Goal: Information Seeking & Learning: Learn about a topic

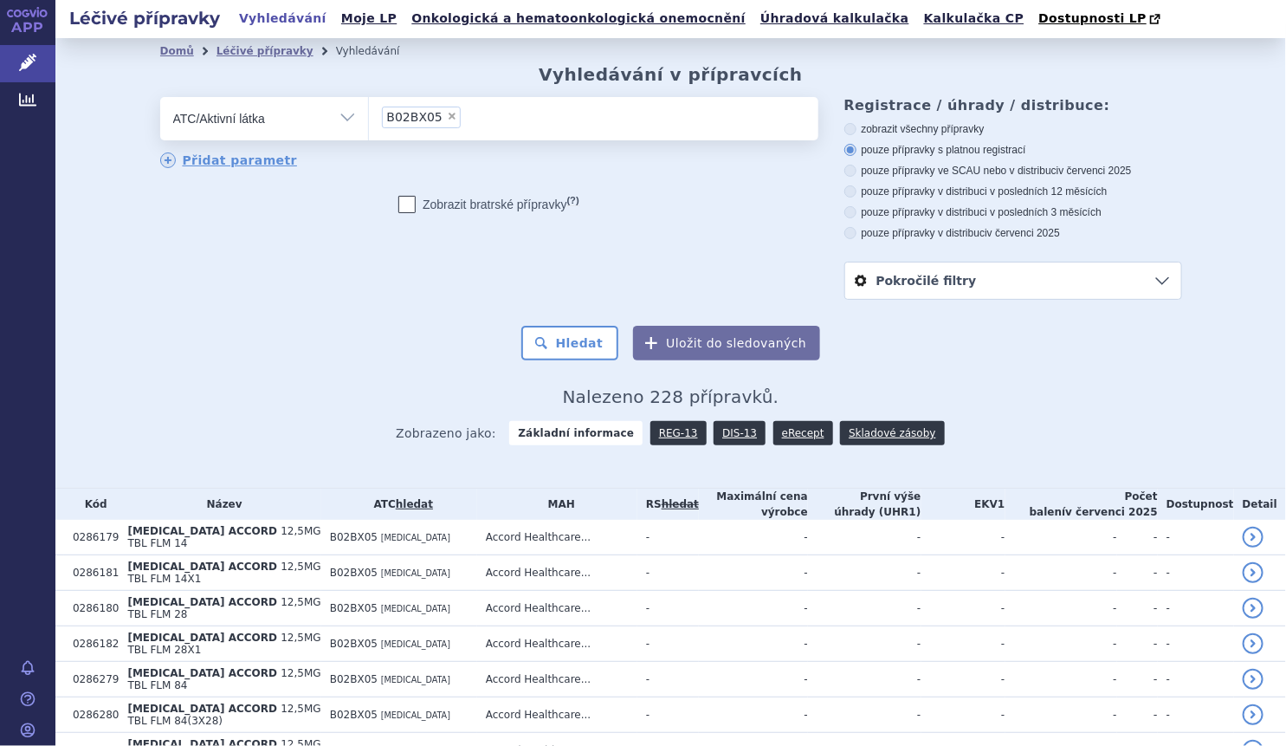
scroll to position [48, 0]
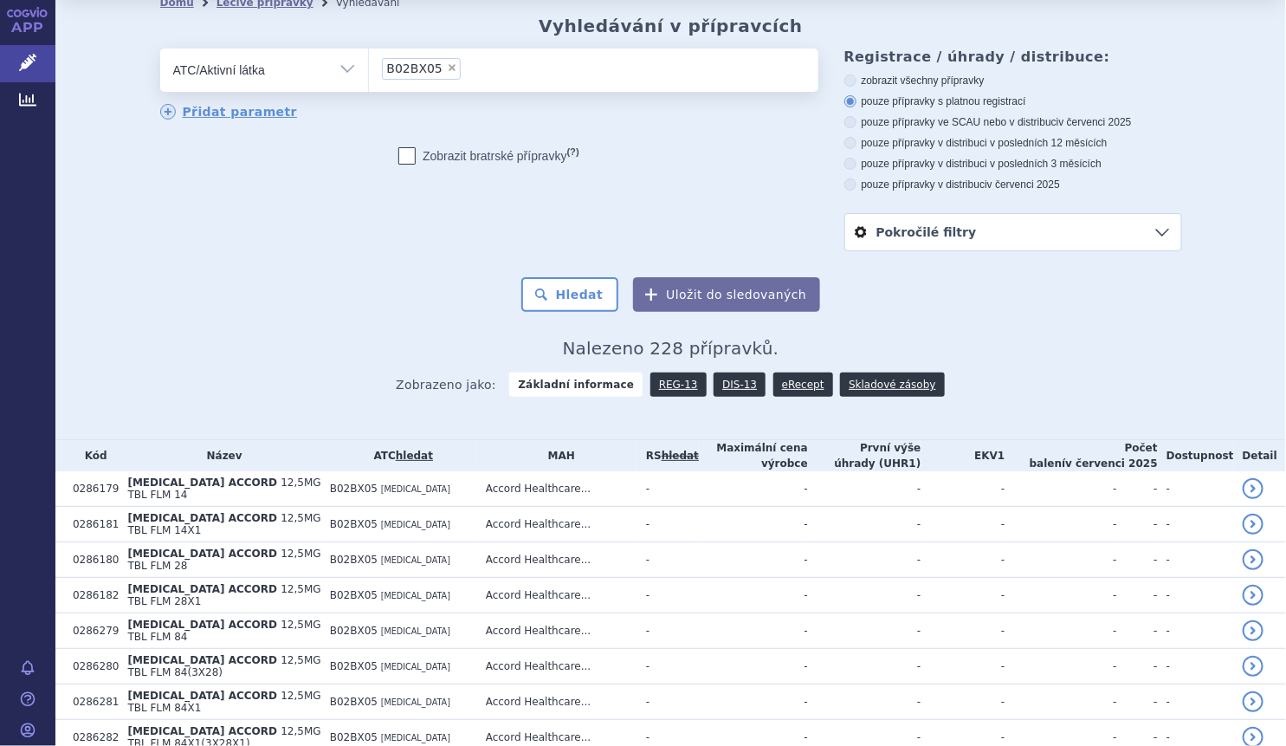
click at [447, 70] on span "×" at bounding box center [452, 67] width 10 height 10
click at [369, 70] on select "B02BX05" at bounding box center [368, 69] width 1 height 43
select select
click at [439, 70] on ul at bounding box center [593, 66] width 449 height 36
click at [369, 70] on select at bounding box center [368, 69] width 1 height 43
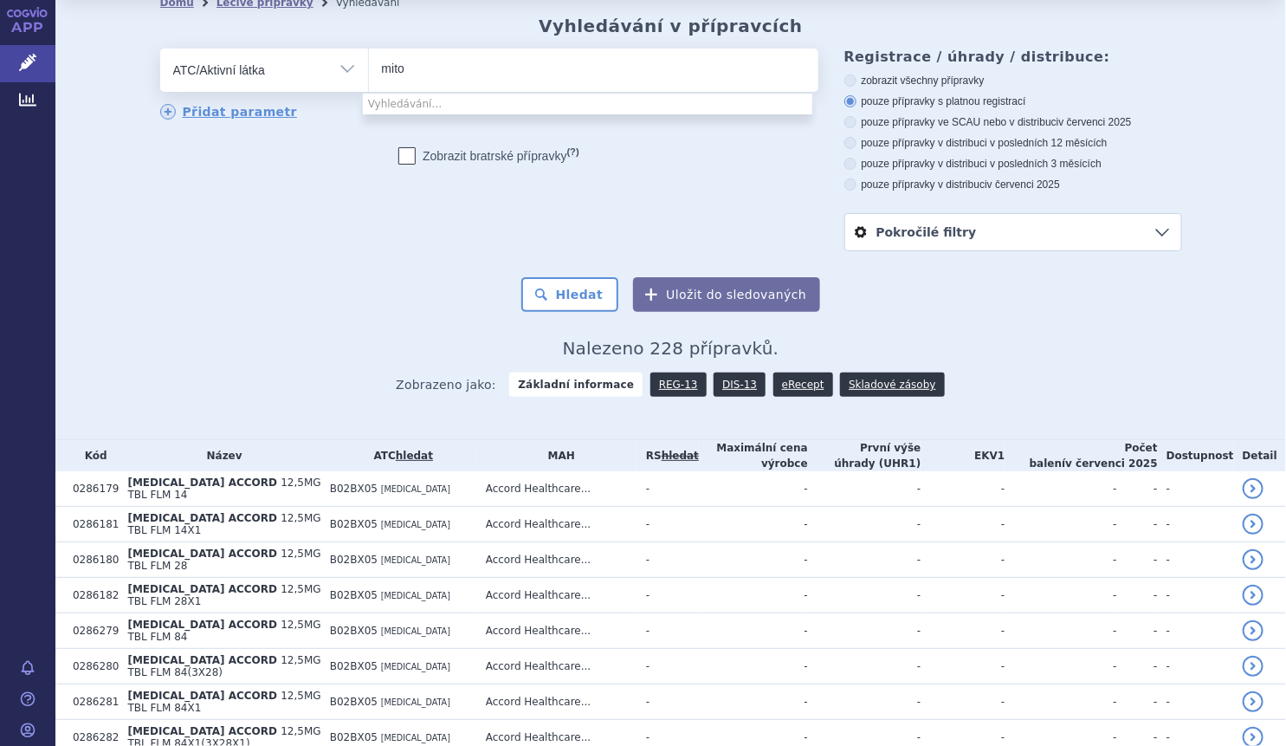
type input "mitom"
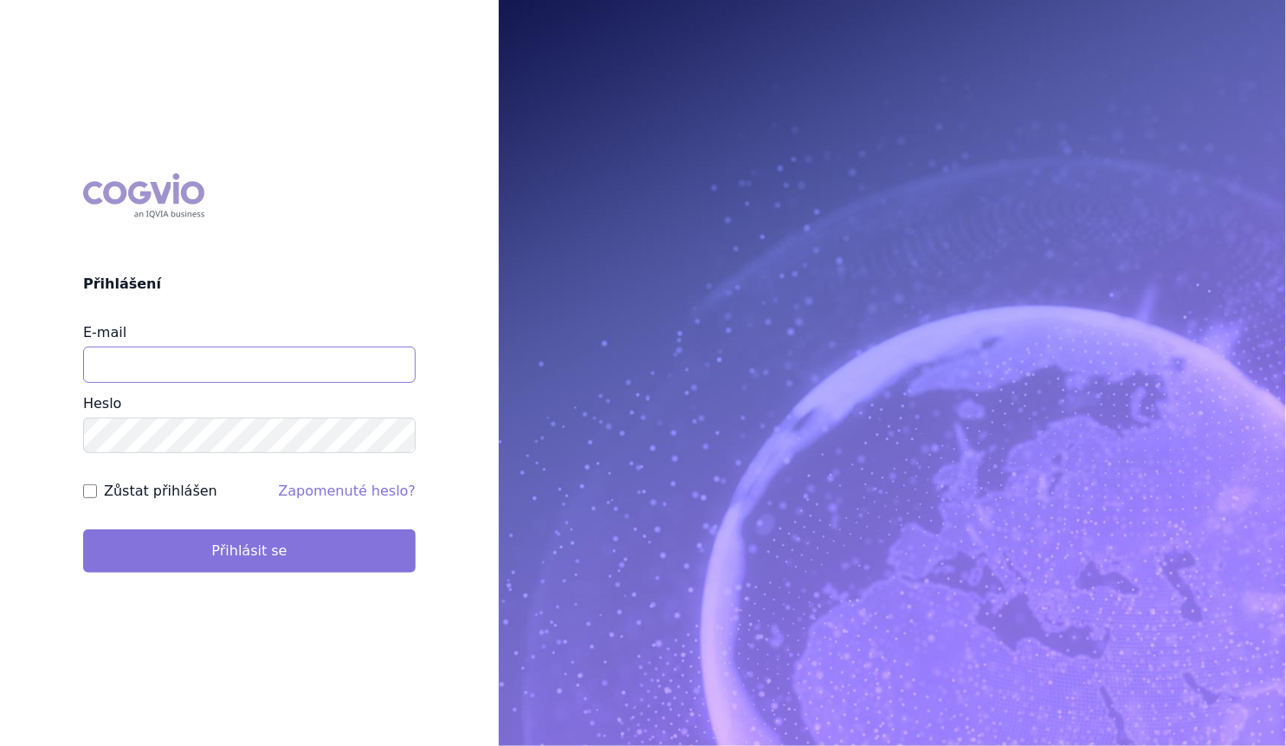
type input "marek_sebrle@accord-healthcare.com"
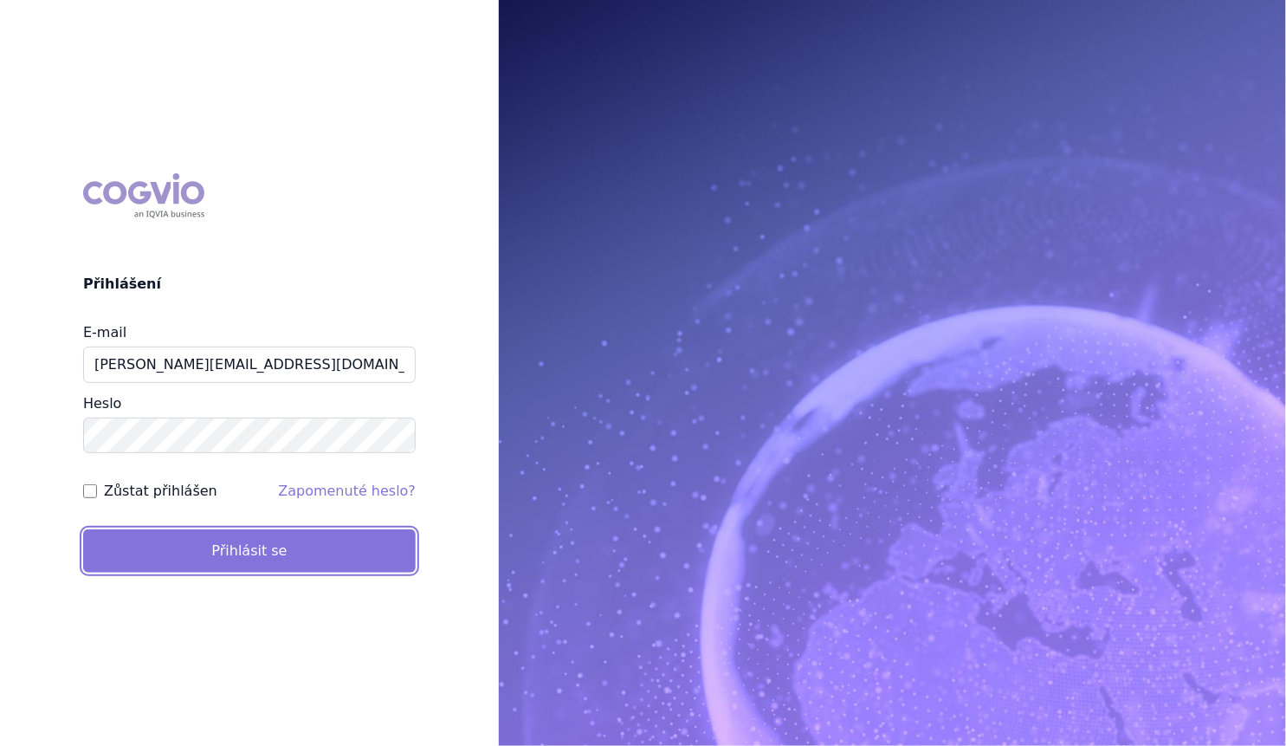
click at [229, 545] on button "Přihlásit se" at bounding box center [249, 550] width 333 height 43
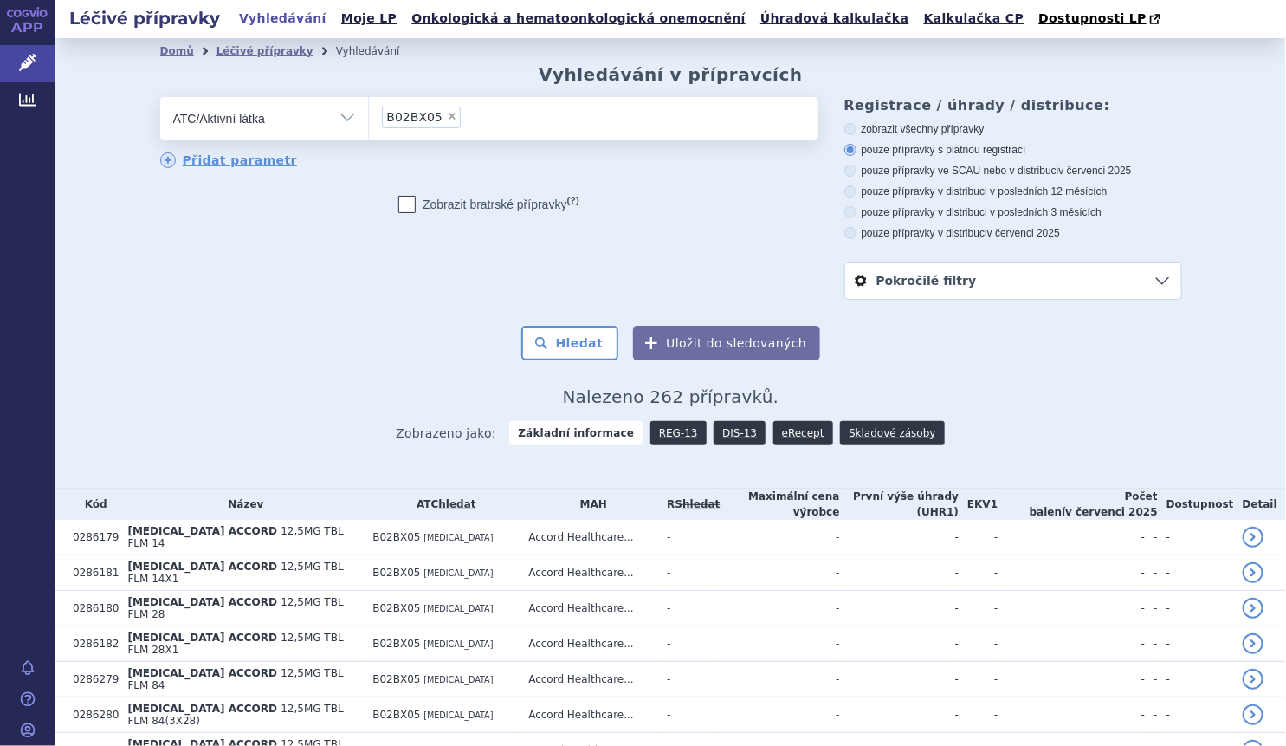
click at [448, 114] on ul "× B02BX05" at bounding box center [593, 116] width 449 height 38
click at [369, 114] on select "B02BX05" at bounding box center [368, 117] width 1 height 43
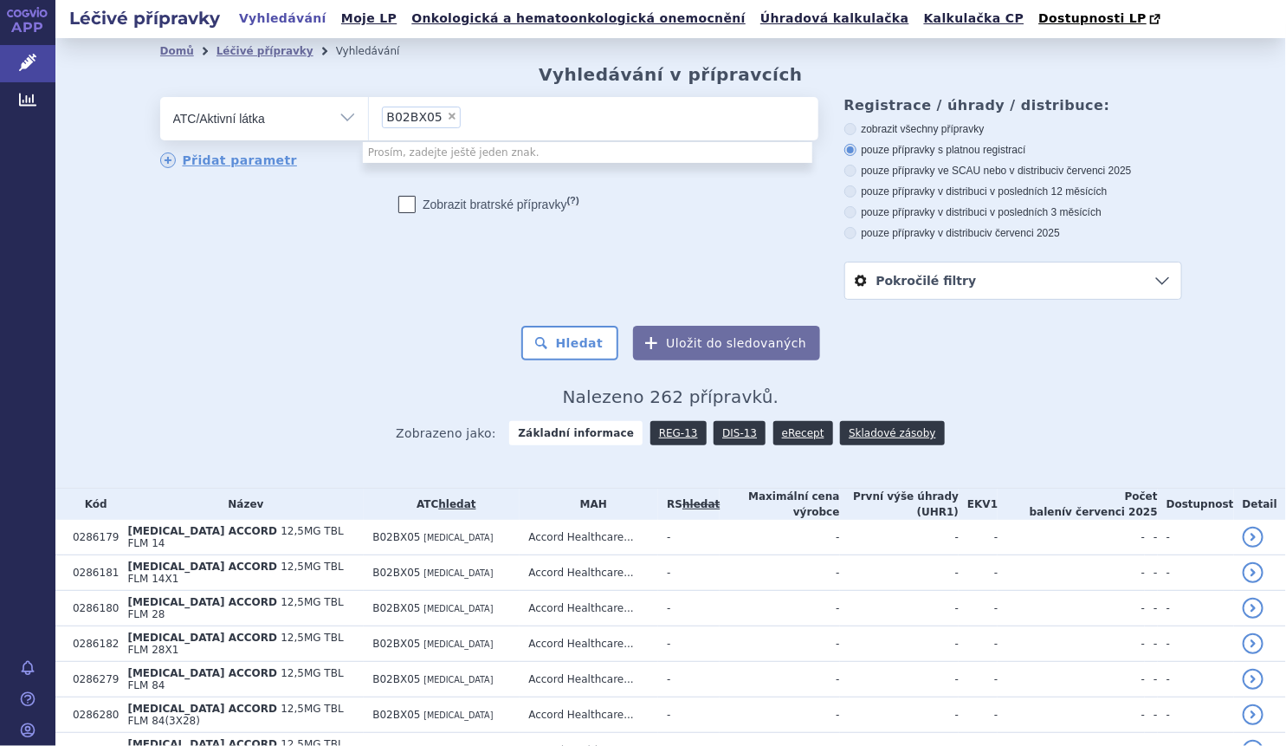
click at [447, 113] on span "×" at bounding box center [452, 116] width 10 height 10
click at [369, 113] on select "B02BX05" at bounding box center [368, 117] width 1 height 43
select select
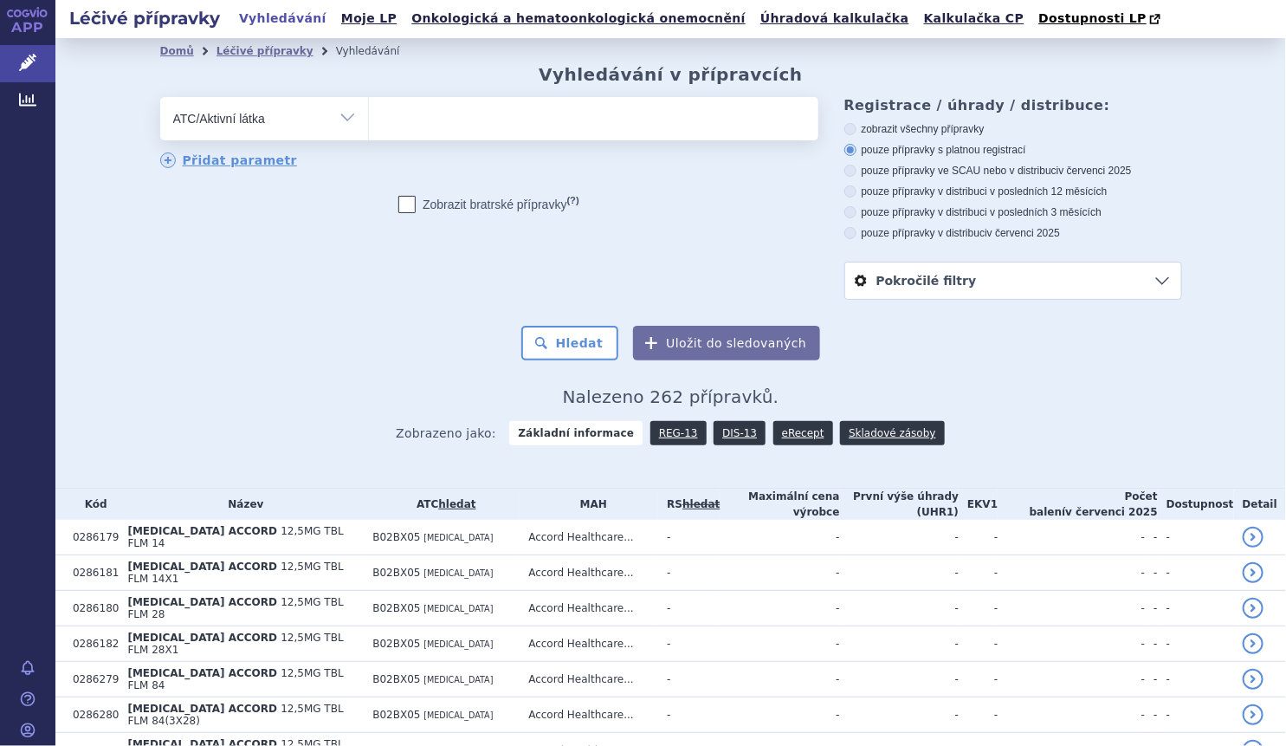
click at [437, 117] on ul at bounding box center [593, 115] width 449 height 36
click at [369, 117] on select at bounding box center [368, 117] width 1 height 43
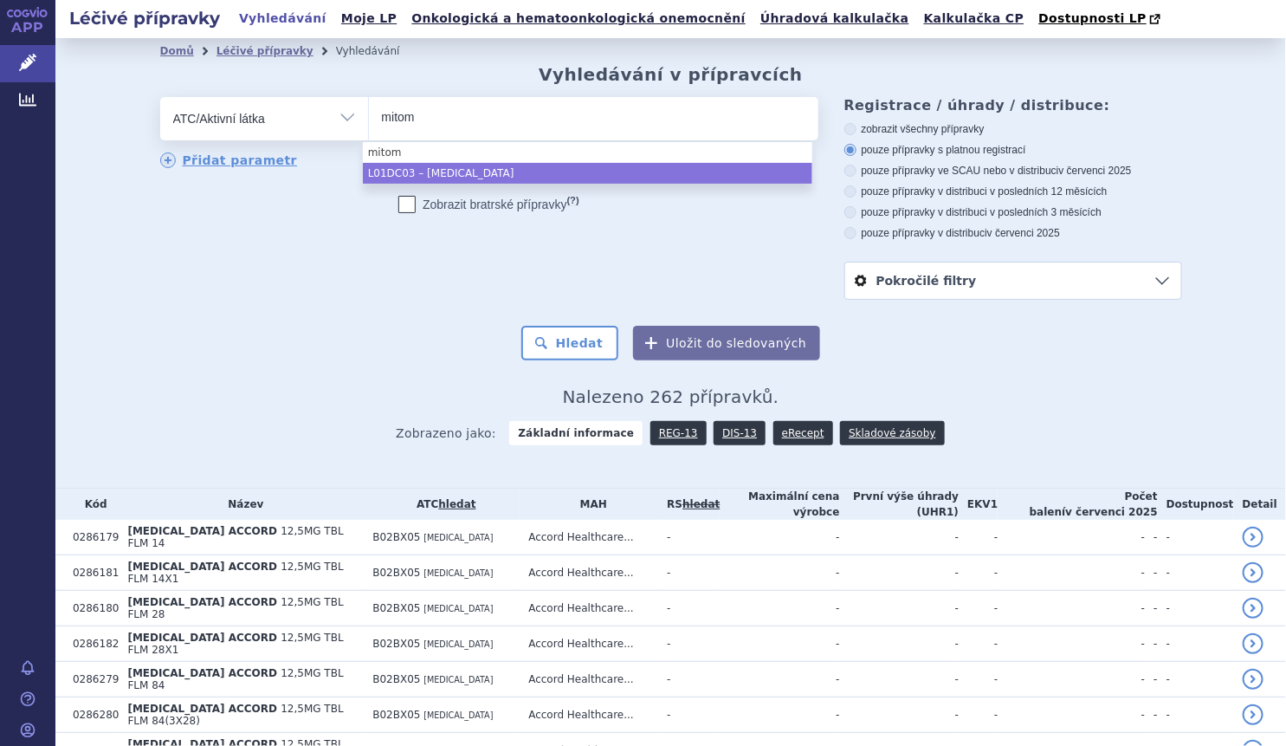
type input "mitom"
select select "L01DC03"
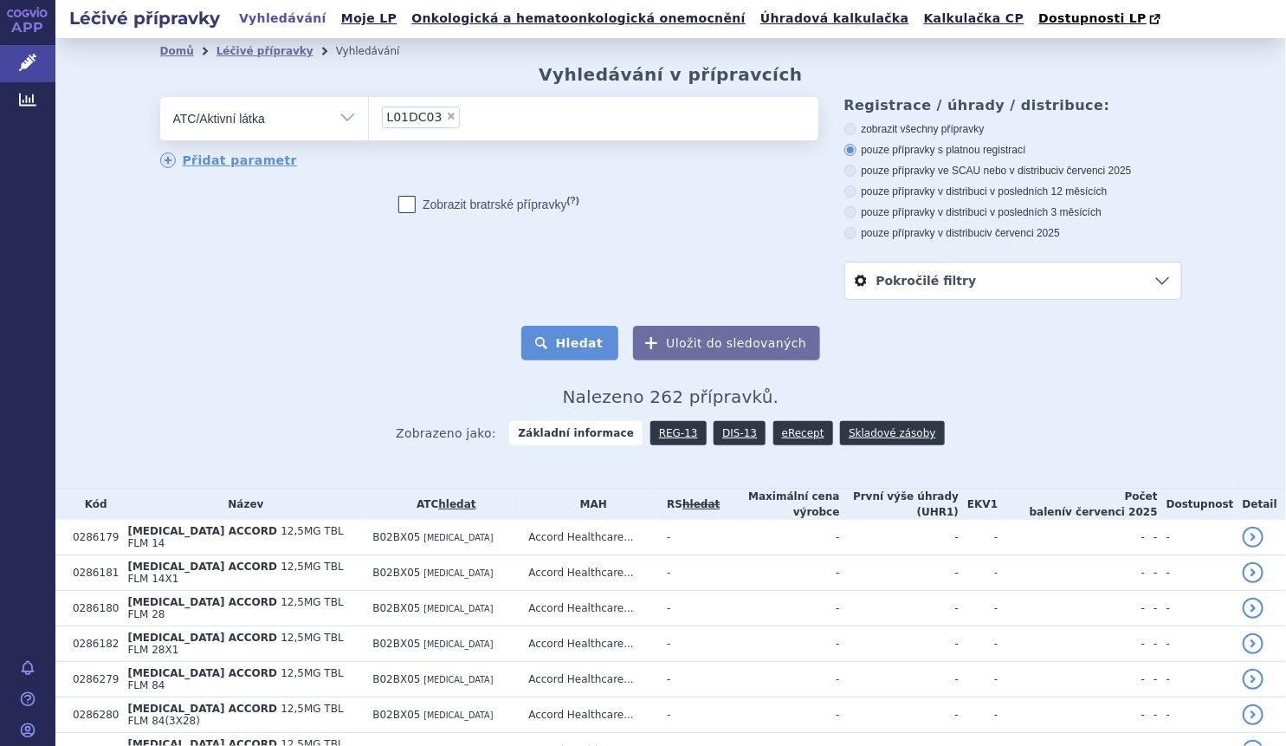
click at [579, 358] on button "Hledat" at bounding box center [570, 343] width 98 height 35
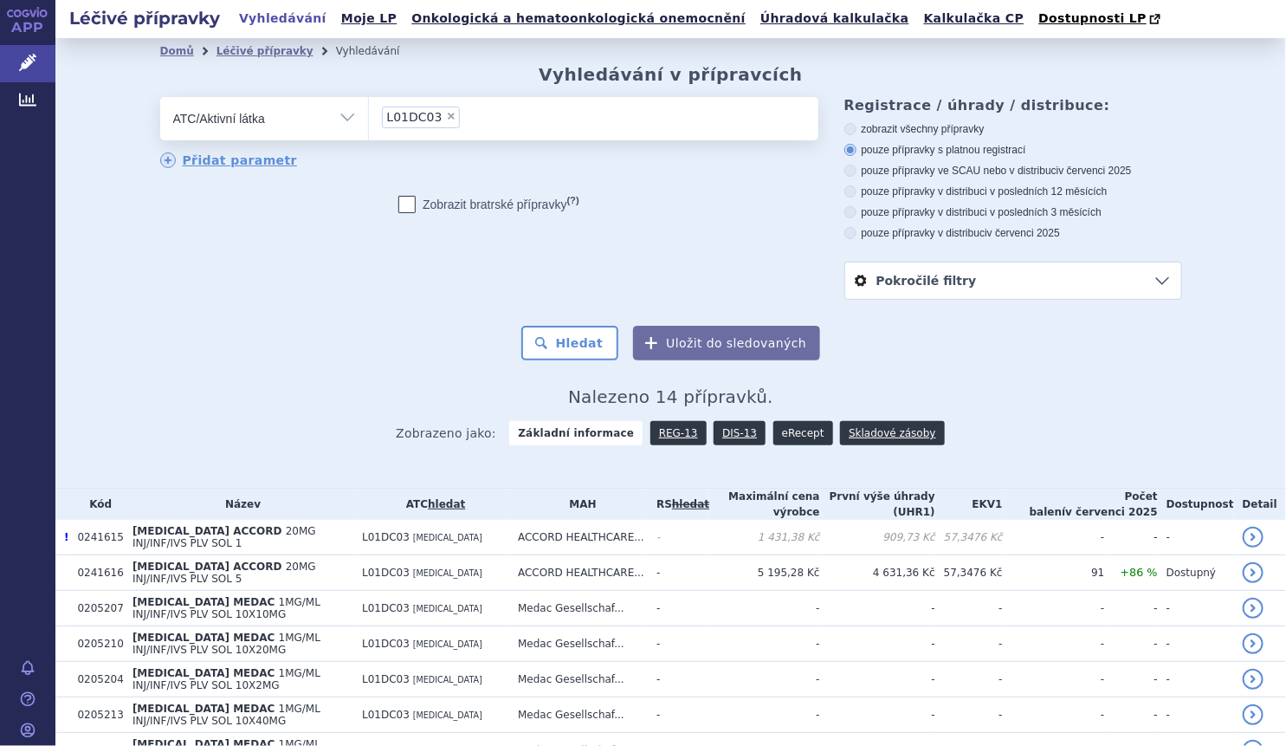
click at [773, 440] on link "eRecept" at bounding box center [803, 433] width 60 height 24
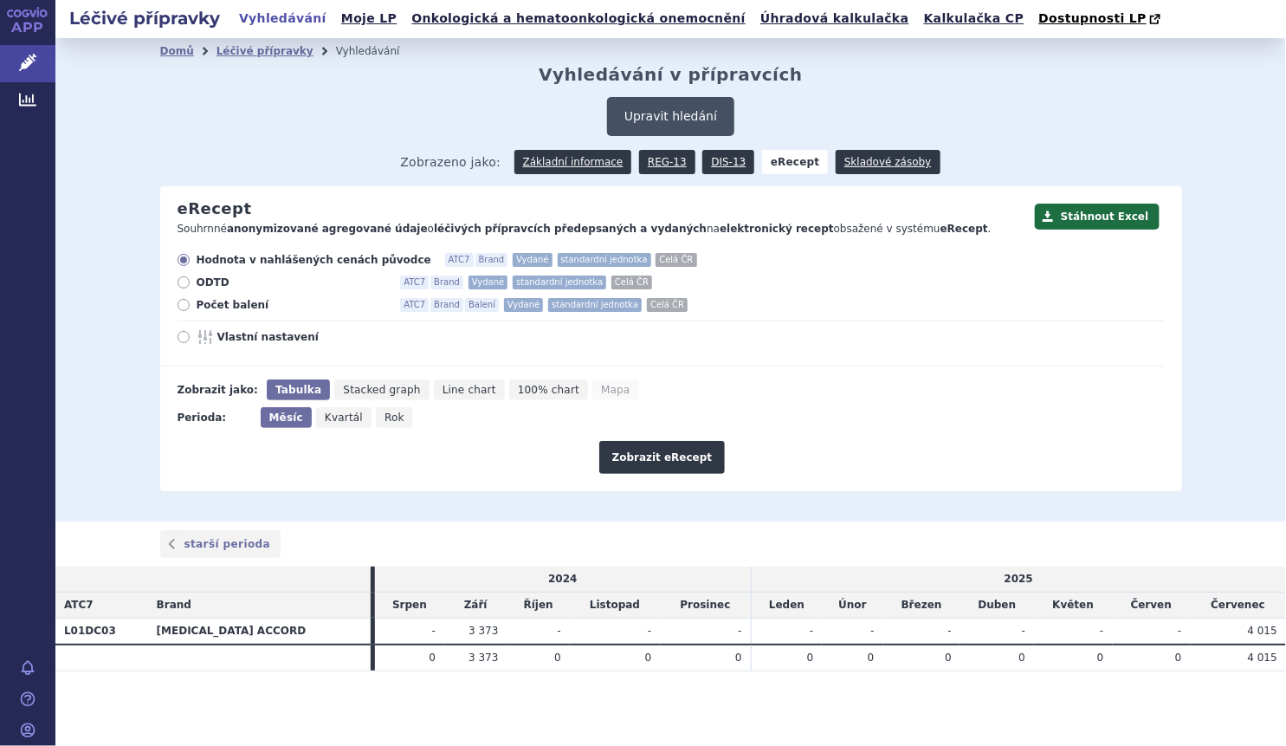
click at [651, 130] on button "Upravit hledání" at bounding box center [670, 116] width 127 height 39
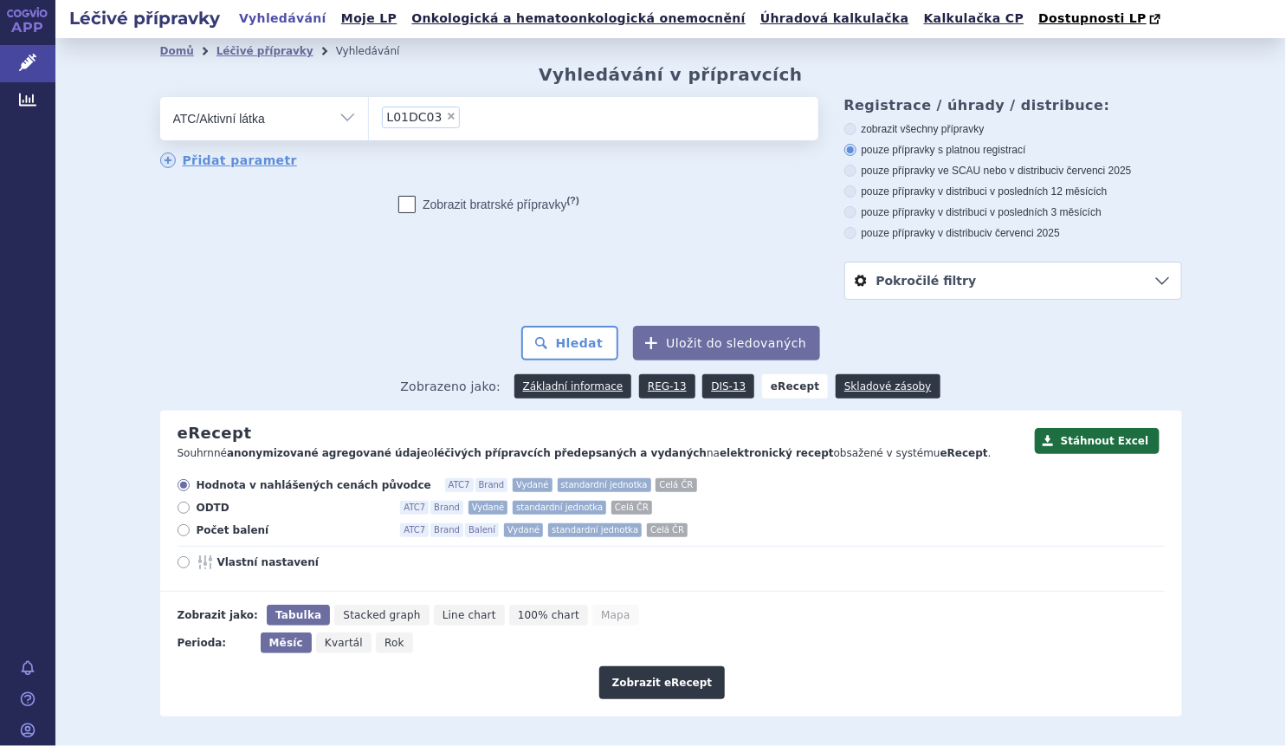
click at [446, 120] on span "×" at bounding box center [451, 116] width 10 height 10
click at [369, 120] on select "L01DC03" at bounding box center [368, 117] width 1 height 43
select select
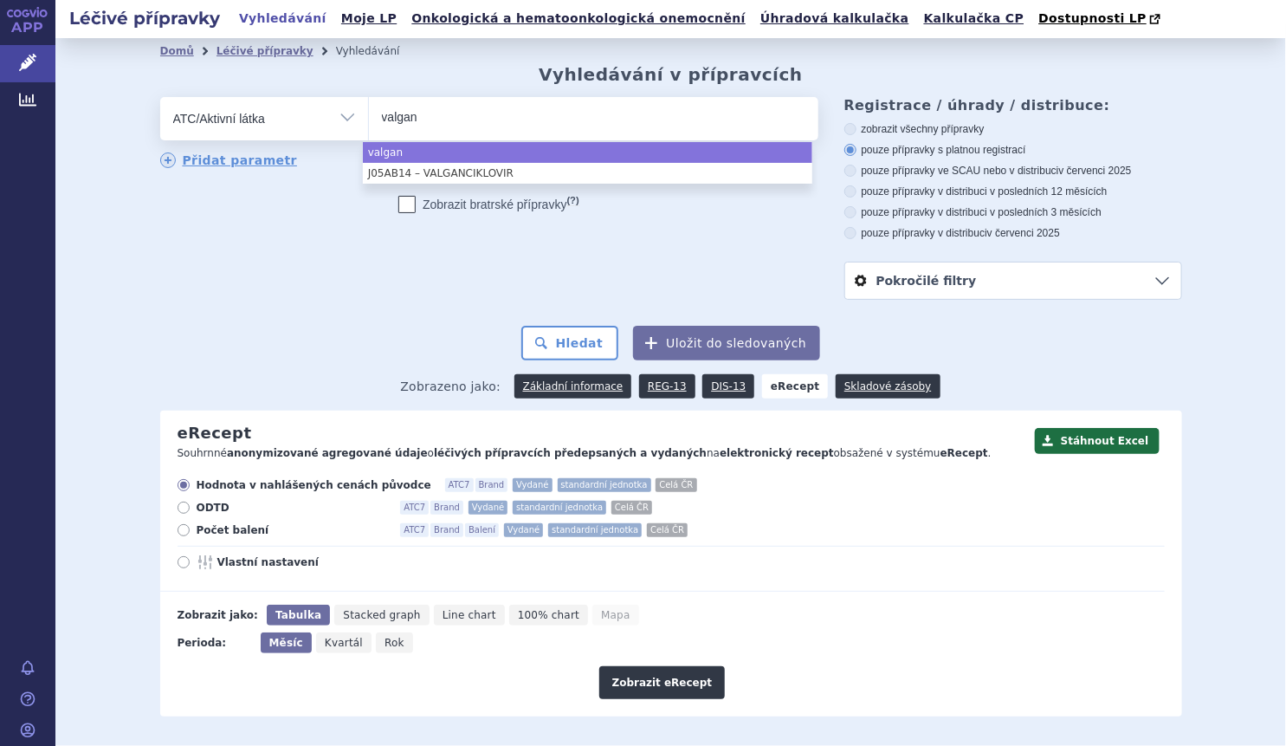
type input "valgan"
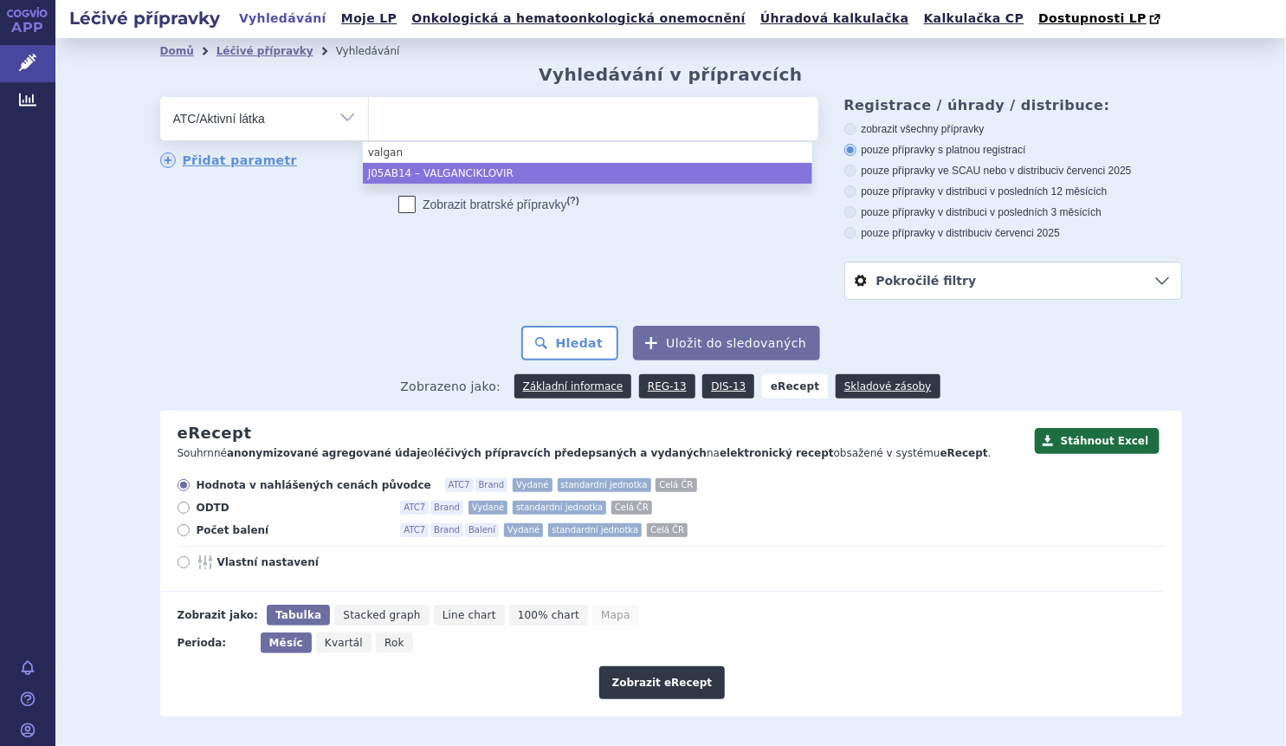
select select "J05AB14"
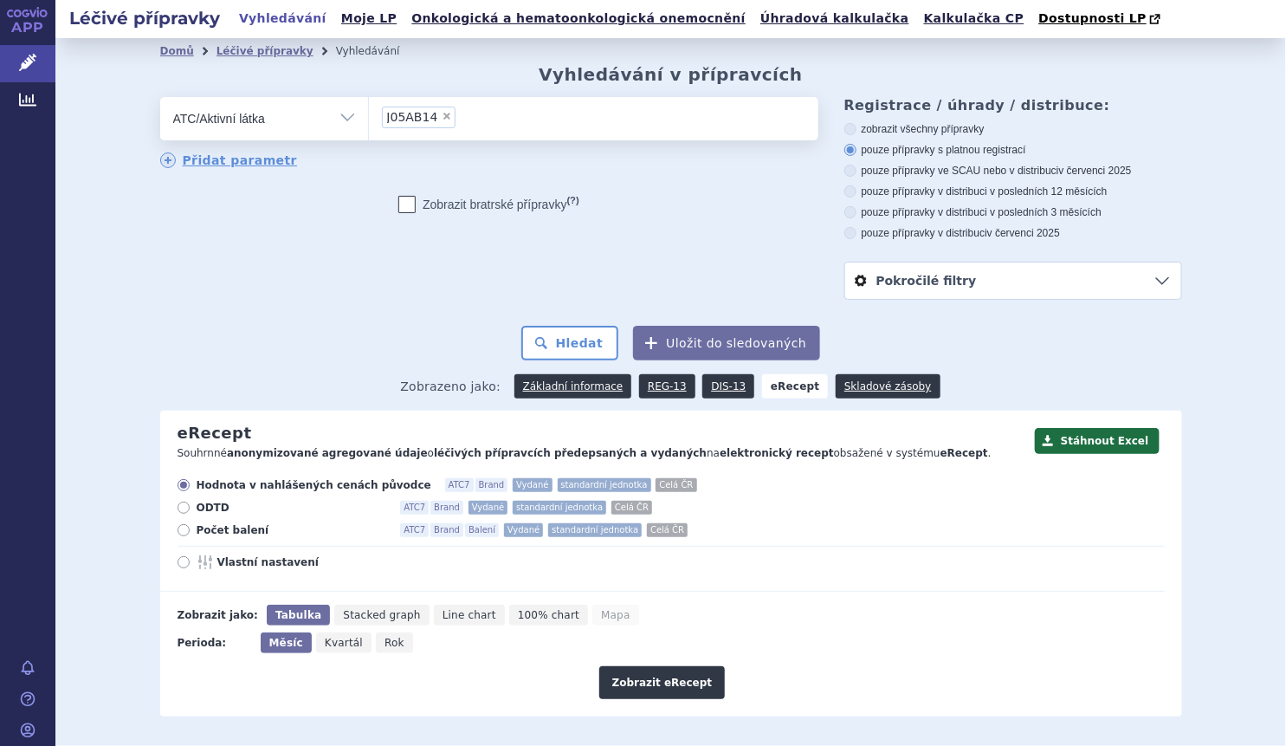
click at [454, 165] on div "Přidat parametr" at bounding box center [489, 160] width 658 height 17
click at [566, 330] on button "Hledat" at bounding box center [570, 343] width 98 height 35
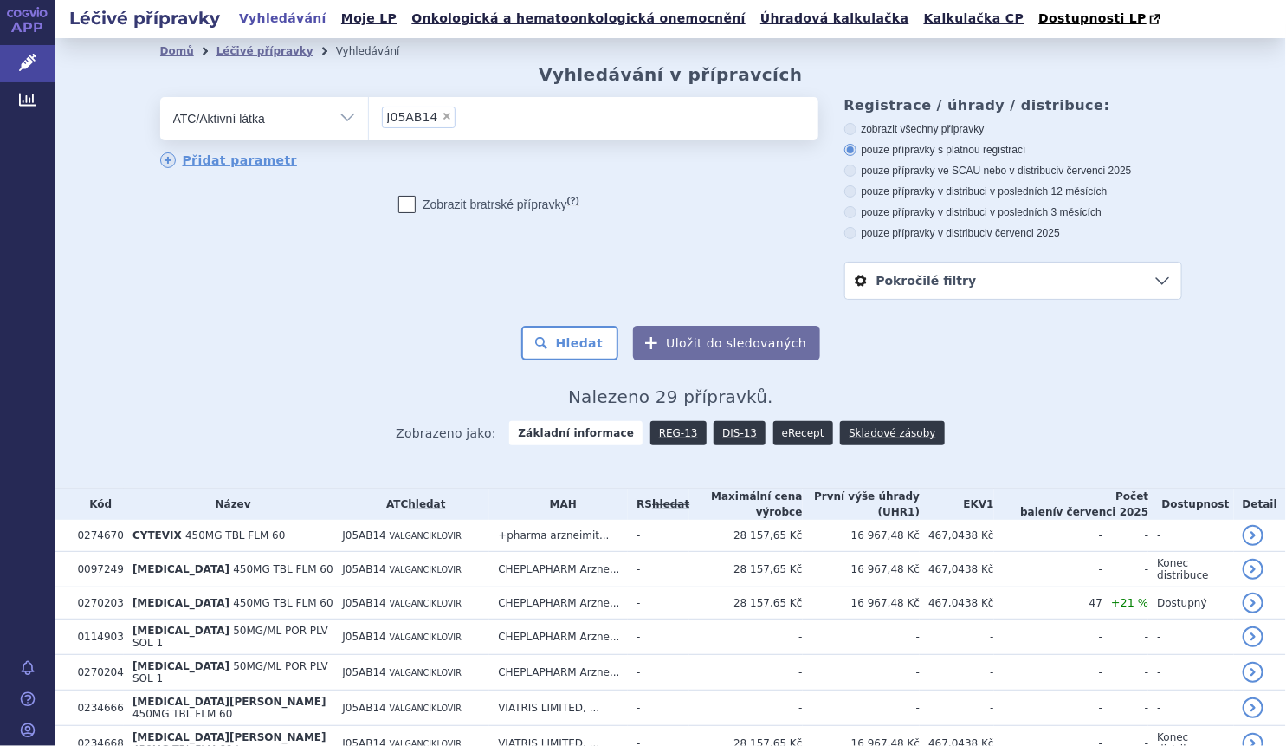
click at [788, 441] on link "eRecept" at bounding box center [803, 433] width 60 height 24
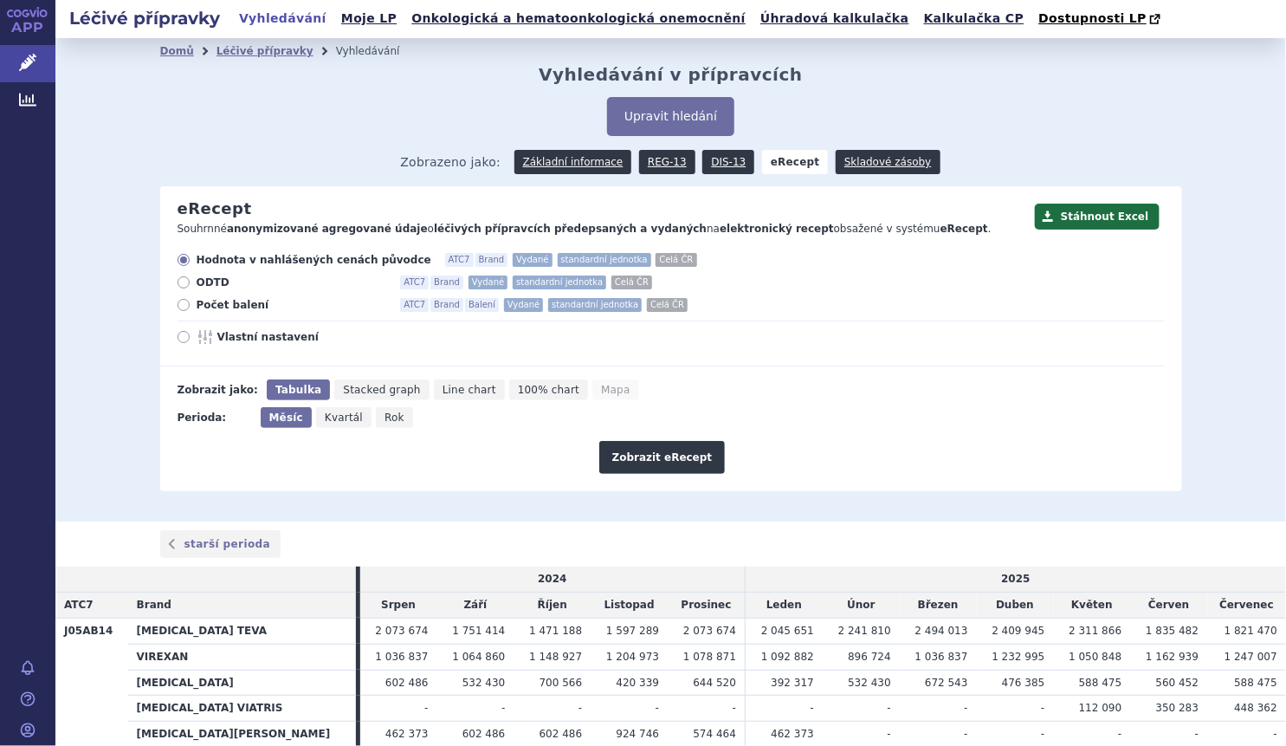
scroll to position [98, 0]
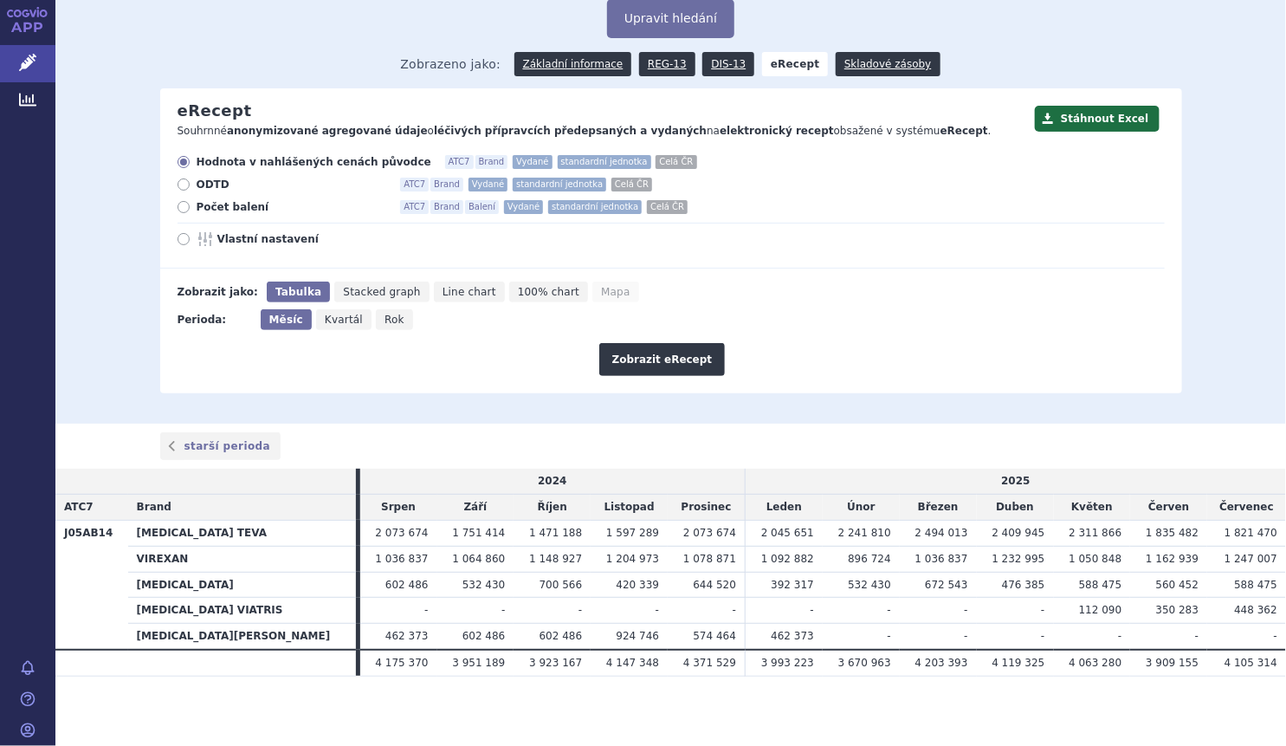
click at [178, 240] on icon at bounding box center [184, 239] width 12 height 12
click at [179, 240] on input "Vlastní nastavení" at bounding box center [184, 241] width 11 height 11
radio input "true"
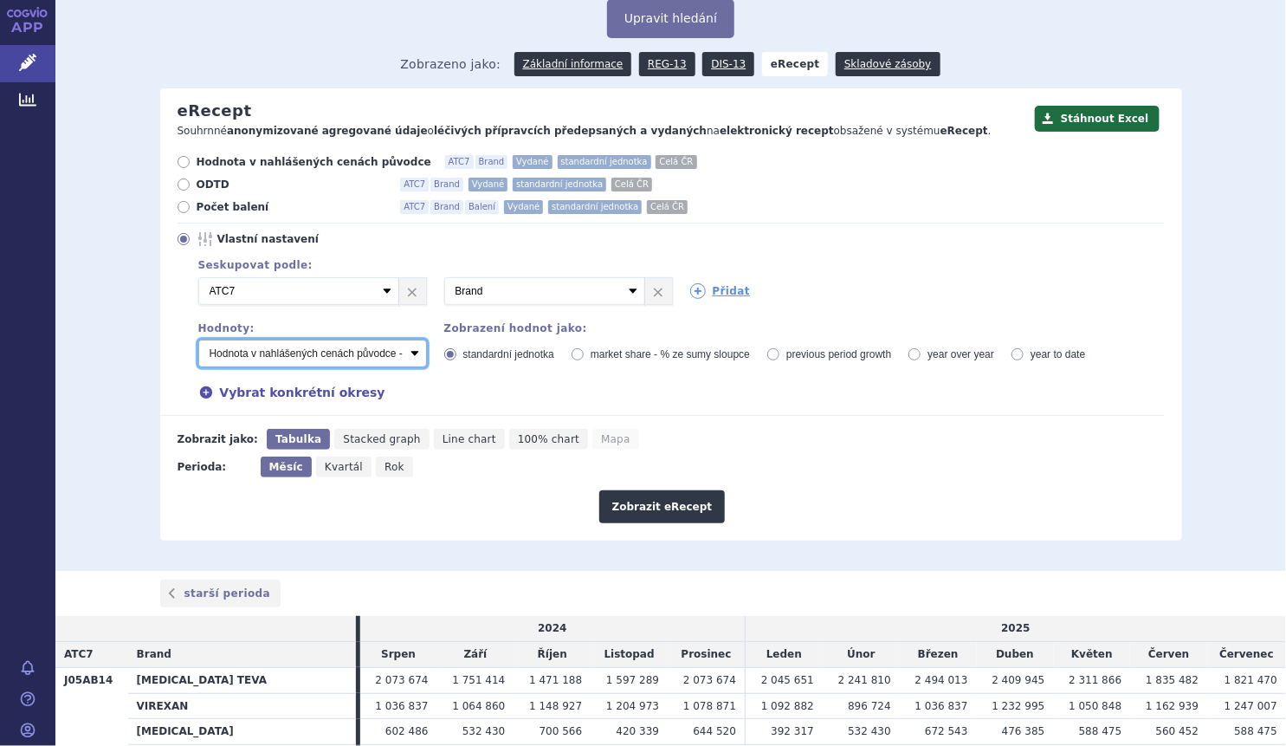
click at [404, 357] on select "Počet balení - vydané Hodnota v nahlášených cenách původce - vydané Hodnota v m…" at bounding box center [312, 353] width 229 height 28
select select "predepsanePackages"
click at [198, 340] on select "Počet balení - vydané Hodnota v nahlášených cenách původce - vydané Hodnota v m…" at bounding box center [312, 353] width 229 height 28
click at [729, 295] on link "Přidat" at bounding box center [720, 291] width 61 height 16
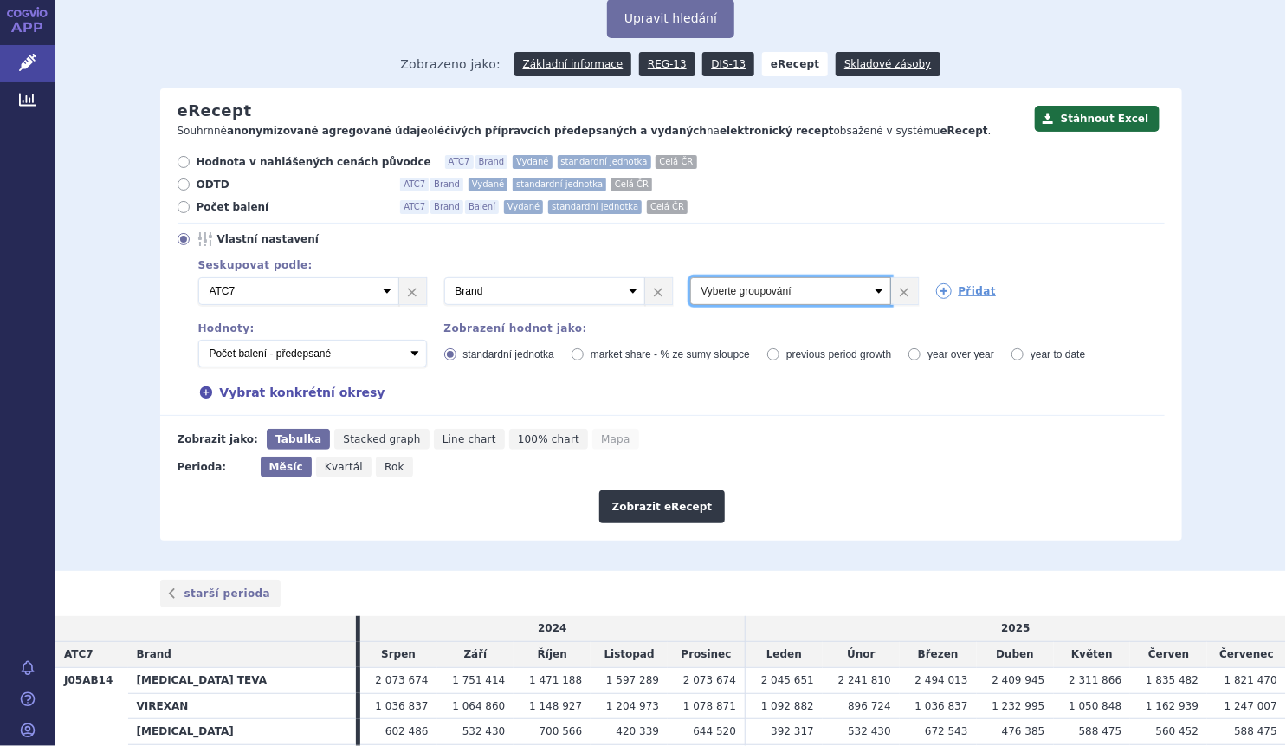
click at [877, 291] on select "Vyberte groupování ATC3 ATC5 ATC7 Brand Balení Síla Forma SÚKL kód MAH VPOIS Re…" at bounding box center [790, 291] width 201 height 28
select select "districtName"
click at [690, 278] on select "Vyberte groupování ATC3 ATC5 ATC7 Brand Balení Síla Forma SÚKL kód MAH VPOIS Re…" at bounding box center [790, 291] width 201 height 28
click at [669, 502] on button "Zobrazit eRecept" at bounding box center [662, 506] width 126 height 33
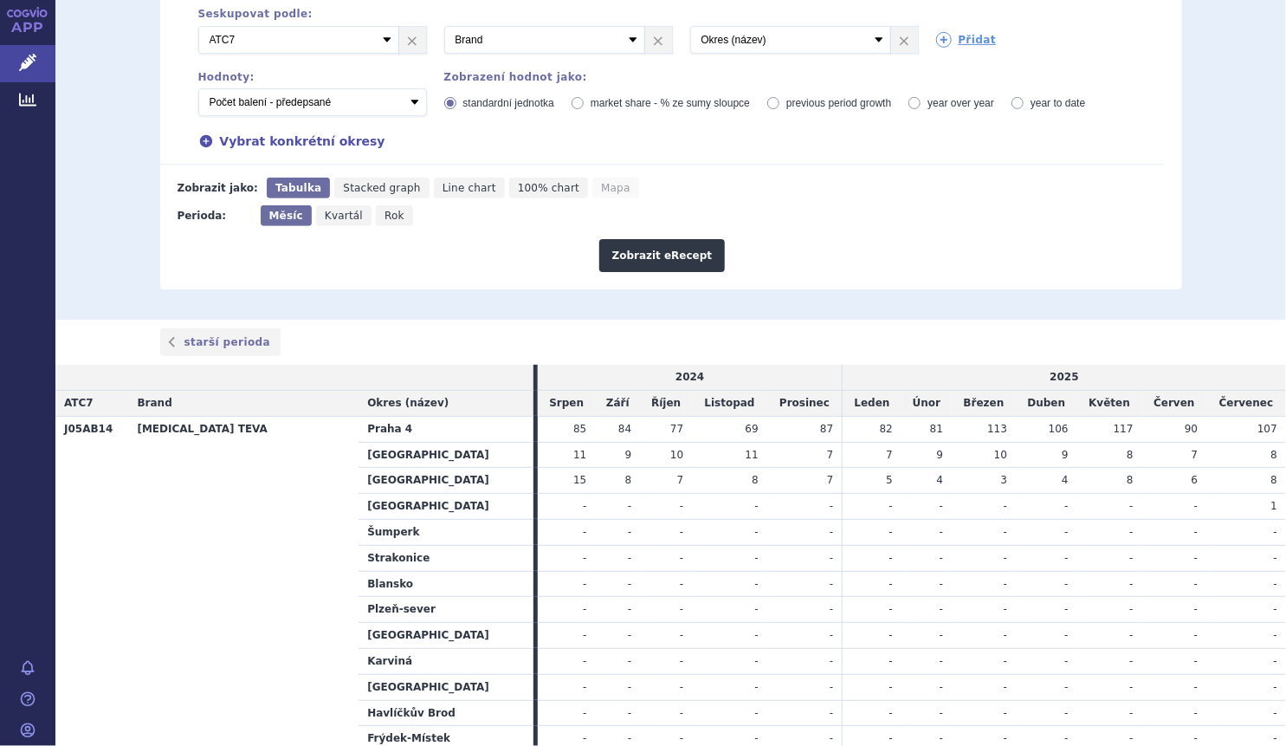
scroll to position [379, 0]
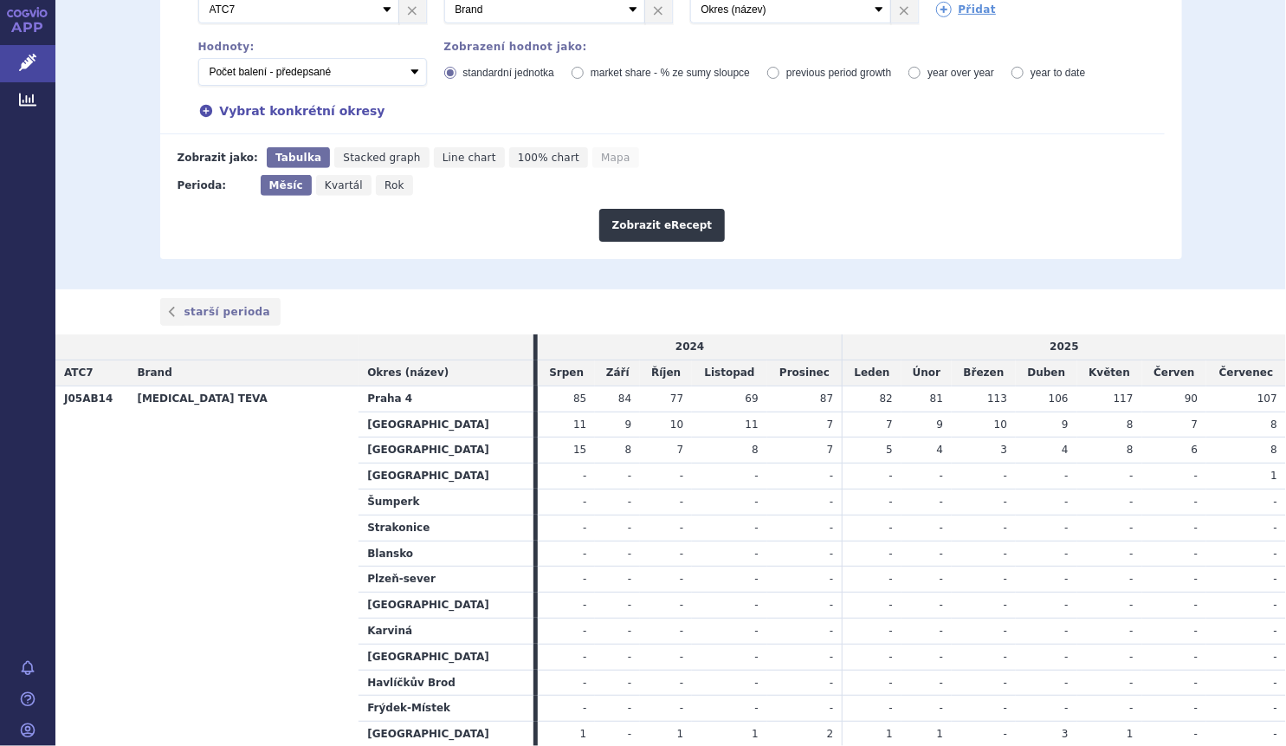
click at [692, 390] on td "69" at bounding box center [729, 398] width 75 height 26
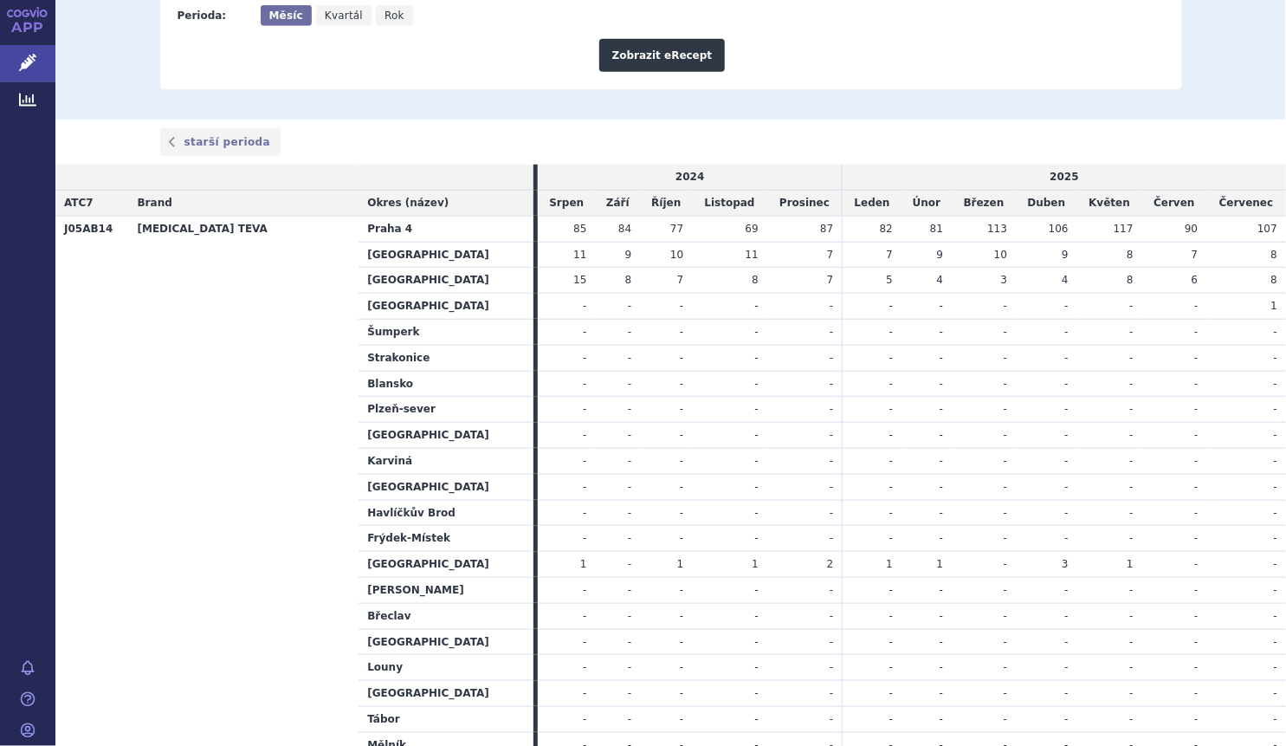
scroll to position [0, 0]
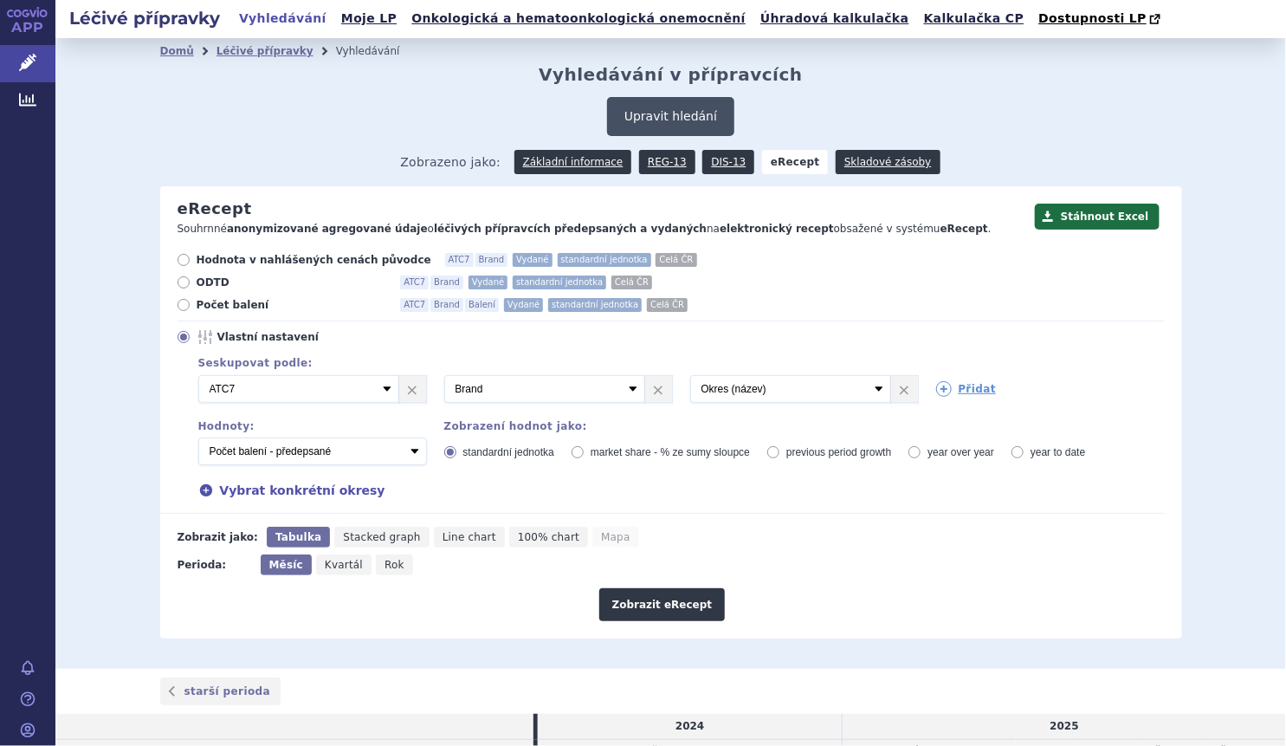
click at [690, 113] on button "Upravit hledání" at bounding box center [670, 116] width 127 height 39
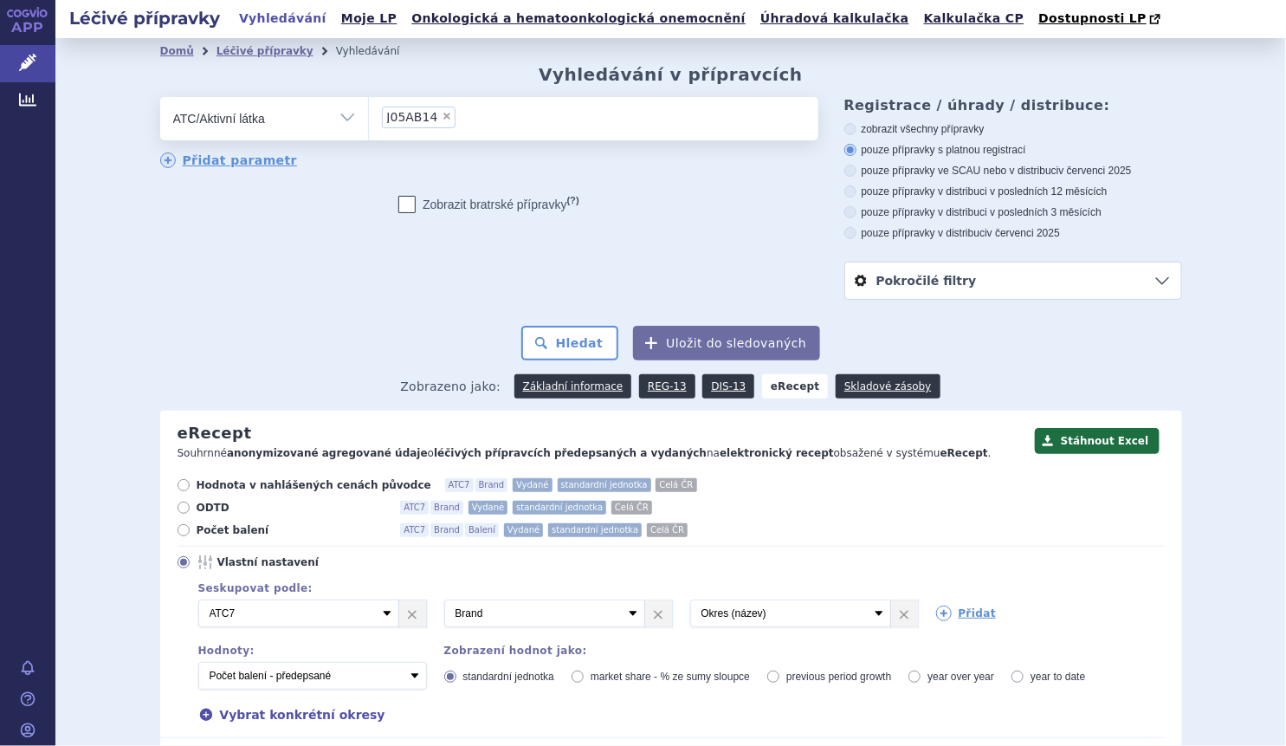
click at [442, 120] on span "×" at bounding box center [447, 116] width 10 height 10
click at [369, 120] on select "J05AB14" at bounding box center [368, 117] width 1 height 43
select select
click at [432, 120] on ul at bounding box center [593, 115] width 449 height 36
click at [369, 120] on select at bounding box center [368, 117] width 1 height 43
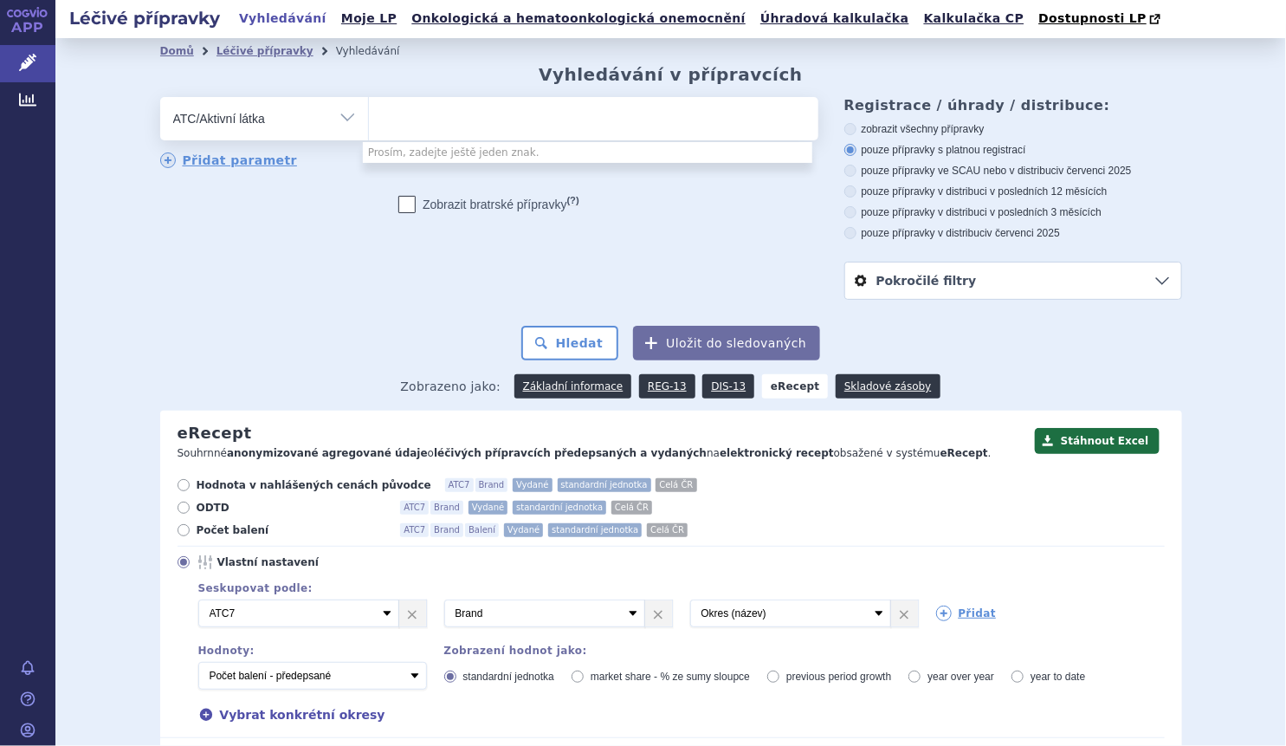
type input "m"
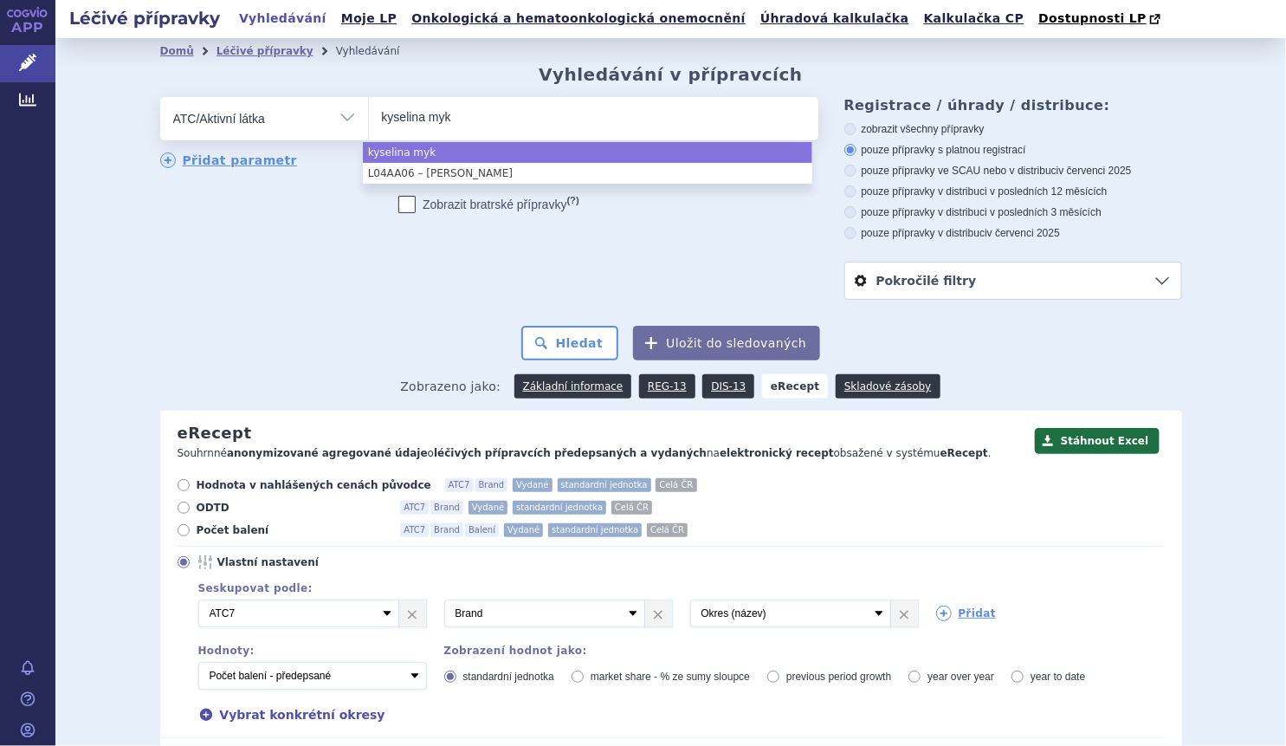
type input "kyselina myk"
select select "kyselina myk"
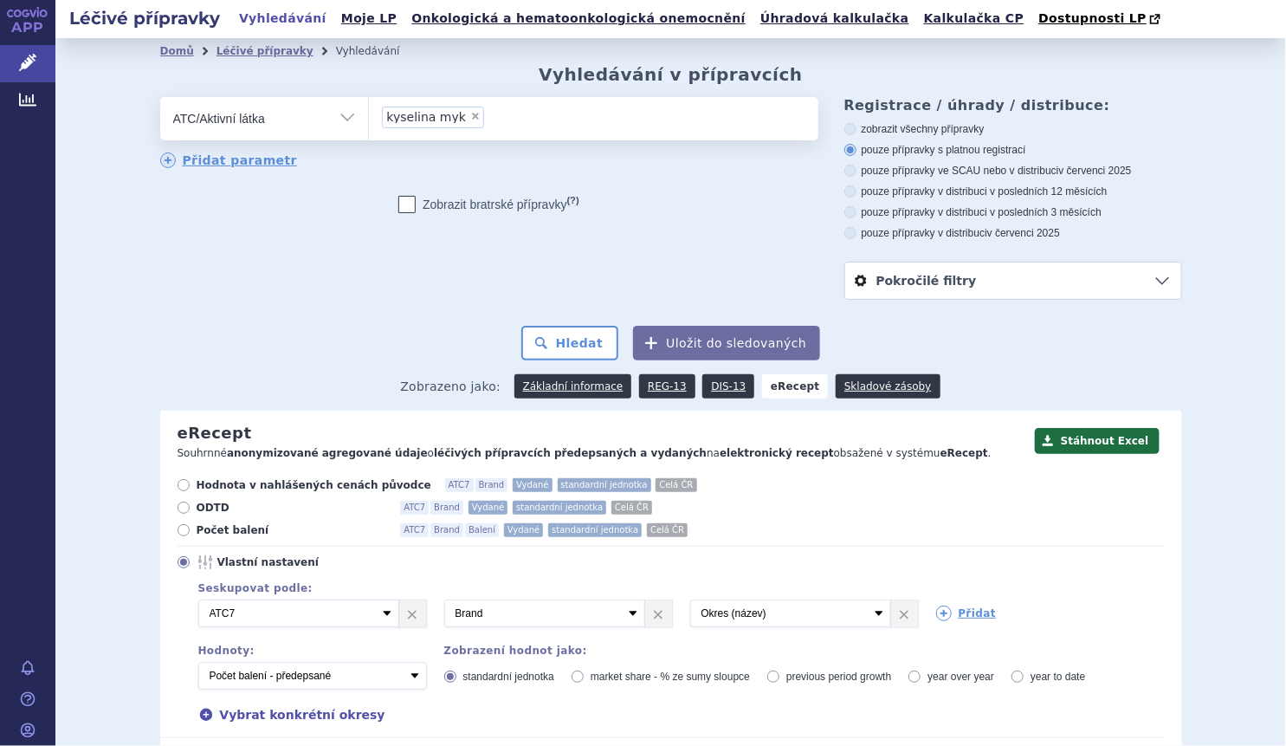
click at [459, 122] on li "× kyselina myk" at bounding box center [433, 118] width 103 height 22
click at [369, 122] on select "kyselina myk" at bounding box center [368, 117] width 1 height 43
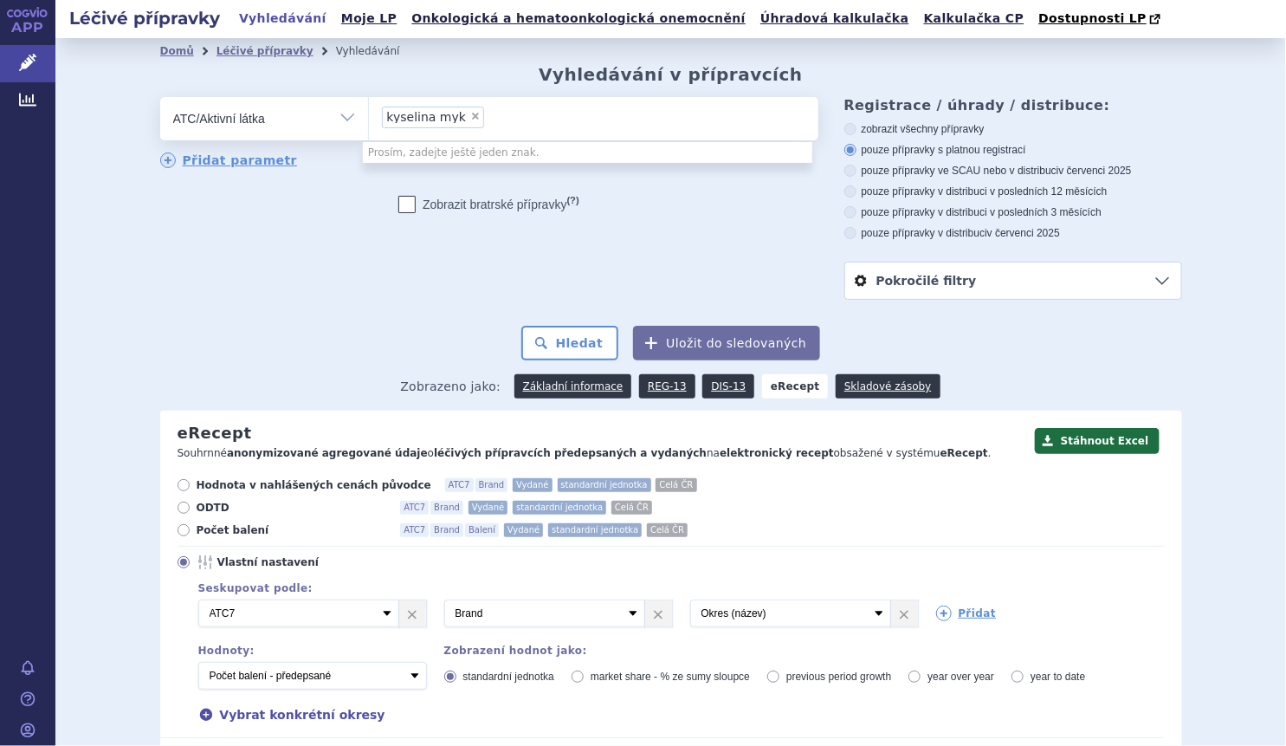
click at [459, 122] on li "× kyselina myk" at bounding box center [433, 118] width 103 height 22
click at [369, 122] on select "kyselina myk" at bounding box center [368, 117] width 1 height 43
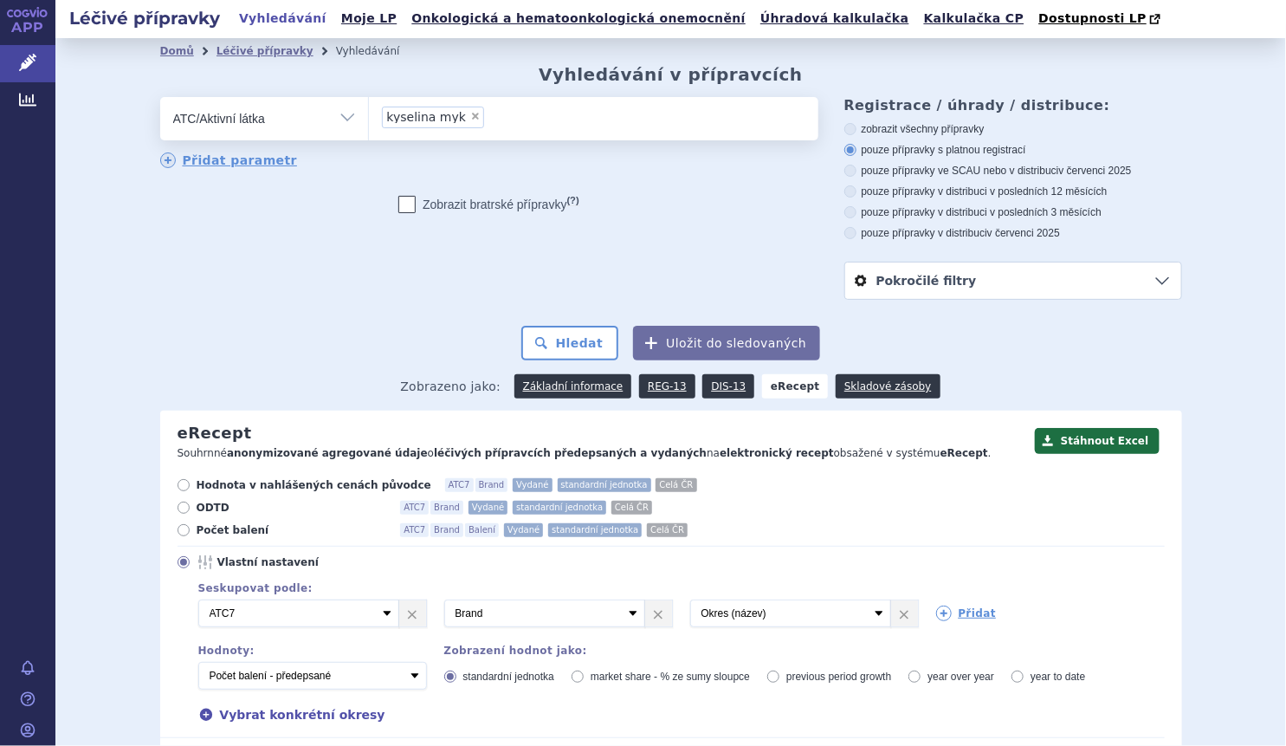
click at [459, 122] on li "× kyselina myk" at bounding box center [433, 118] width 103 height 22
click at [369, 122] on select "kyselina myk" at bounding box center [368, 117] width 1 height 43
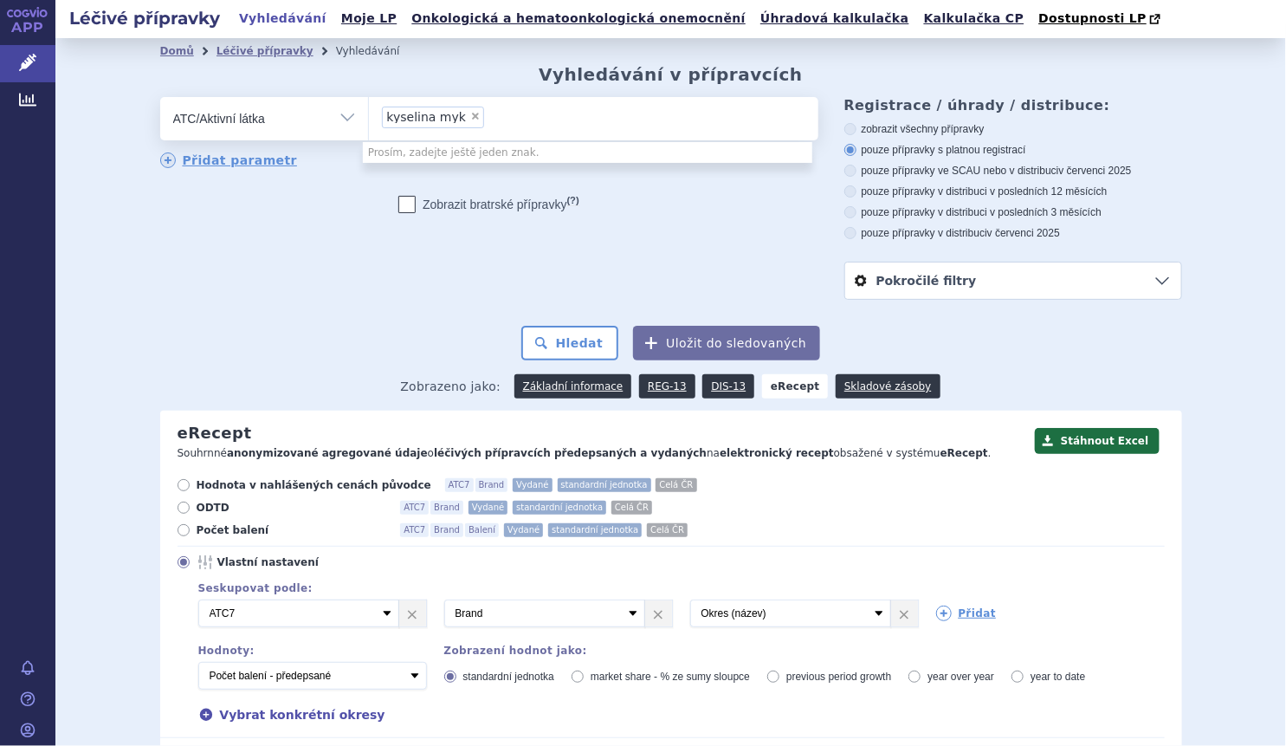
drag, startPoint x: 458, startPoint y: 113, endPoint x: 459, endPoint y: 122, distance: 9.6
click at [459, 122] on li "× kyselina myk" at bounding box center [433, 118] width 103 height 22
click at [369, 122] on select "kyselina myk" at bounding box center [368, 117] width 1 height 43
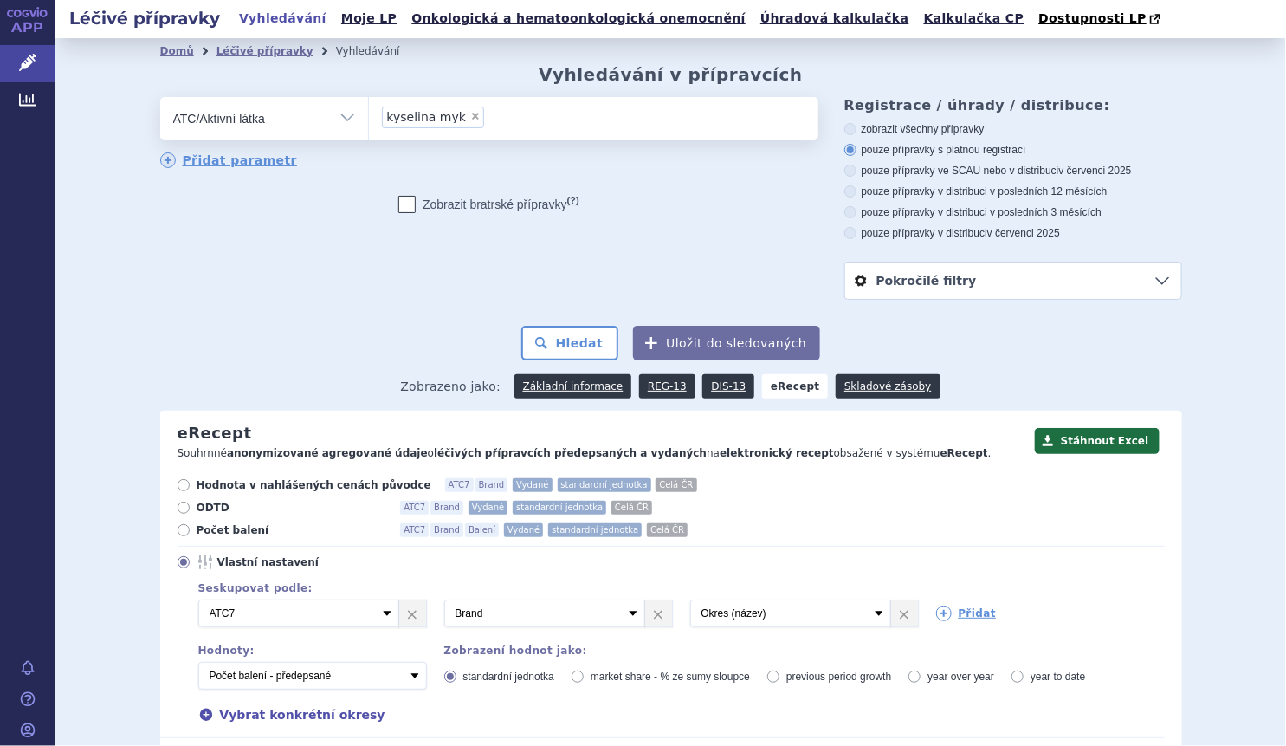
click at [459, 122] on li "× kyselina myk" at bounding box center [433, 118] width 103 height 22
click at [369, 122] on select "kyselina myk" at bounding box center [368, 117] width 1 height 43
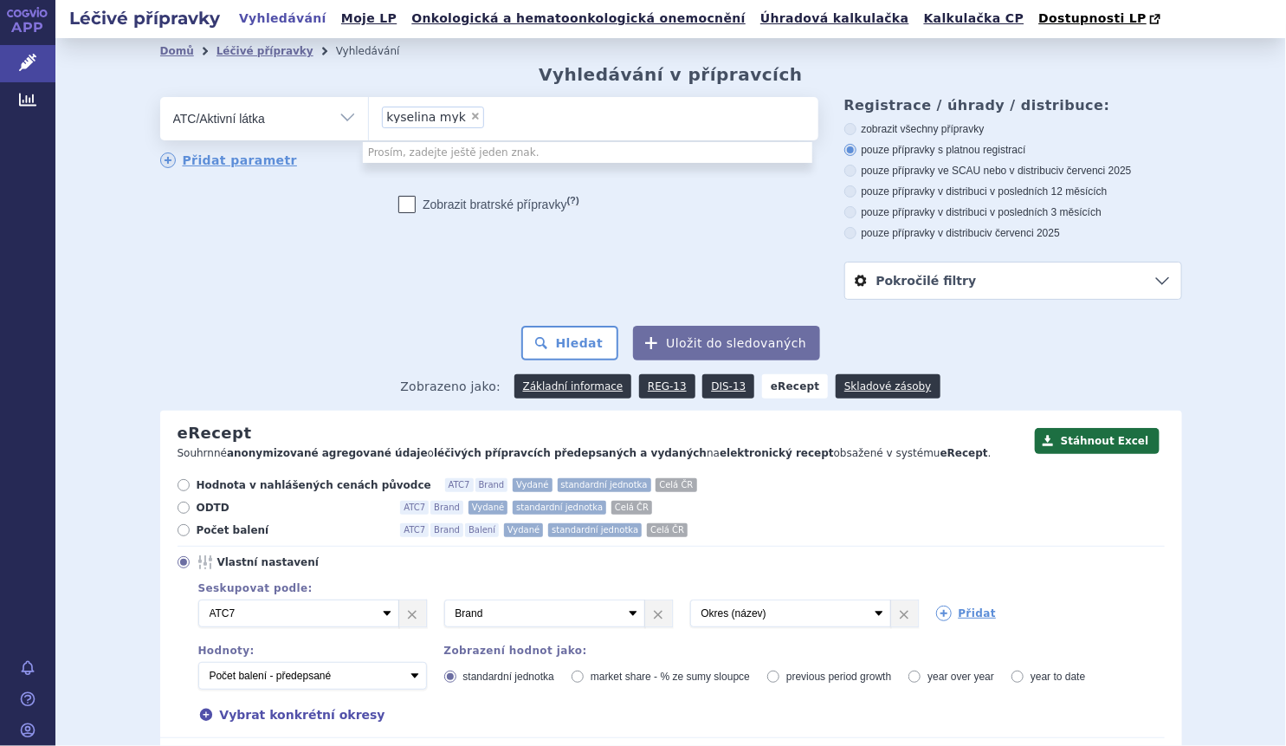
click at [470, 120] on span "×" at bounding box center [475, 116] width 10 height 10
click at [369, 120] on select "kyselina myk" at bounding box center [368, 117] width 1 height 43
select select
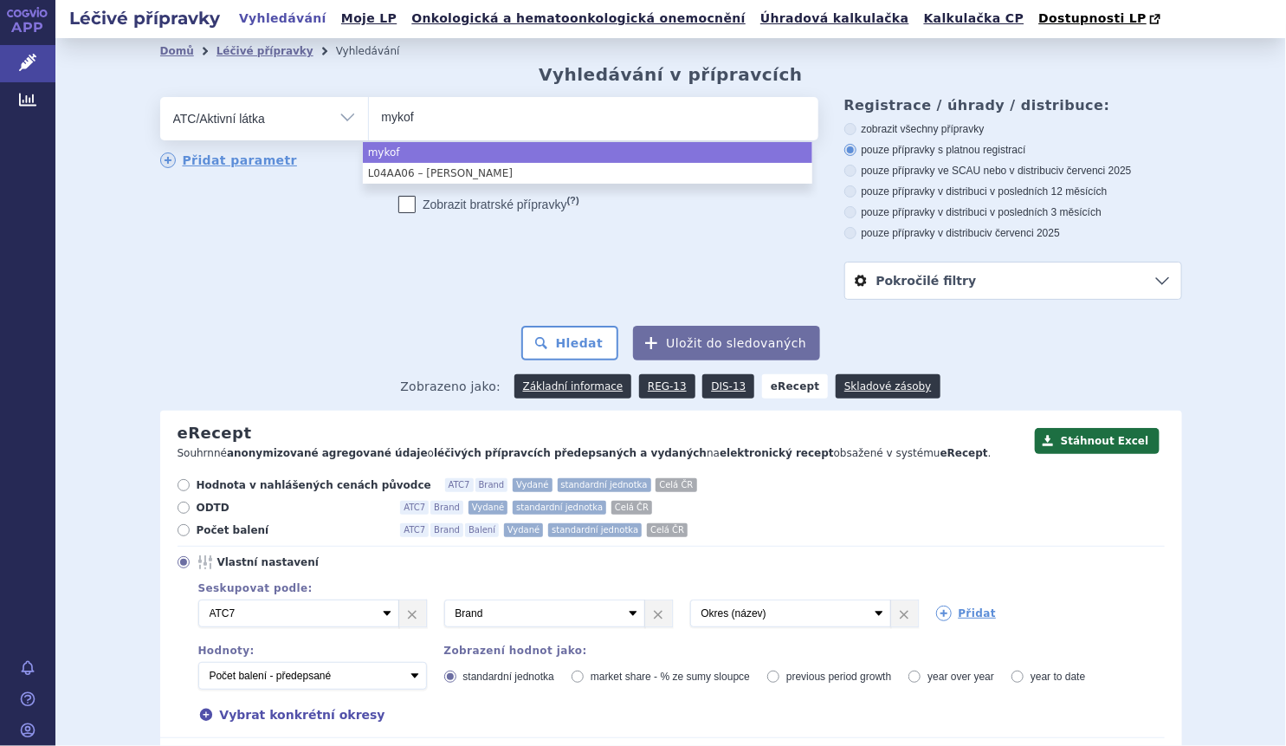
type input "mykof"
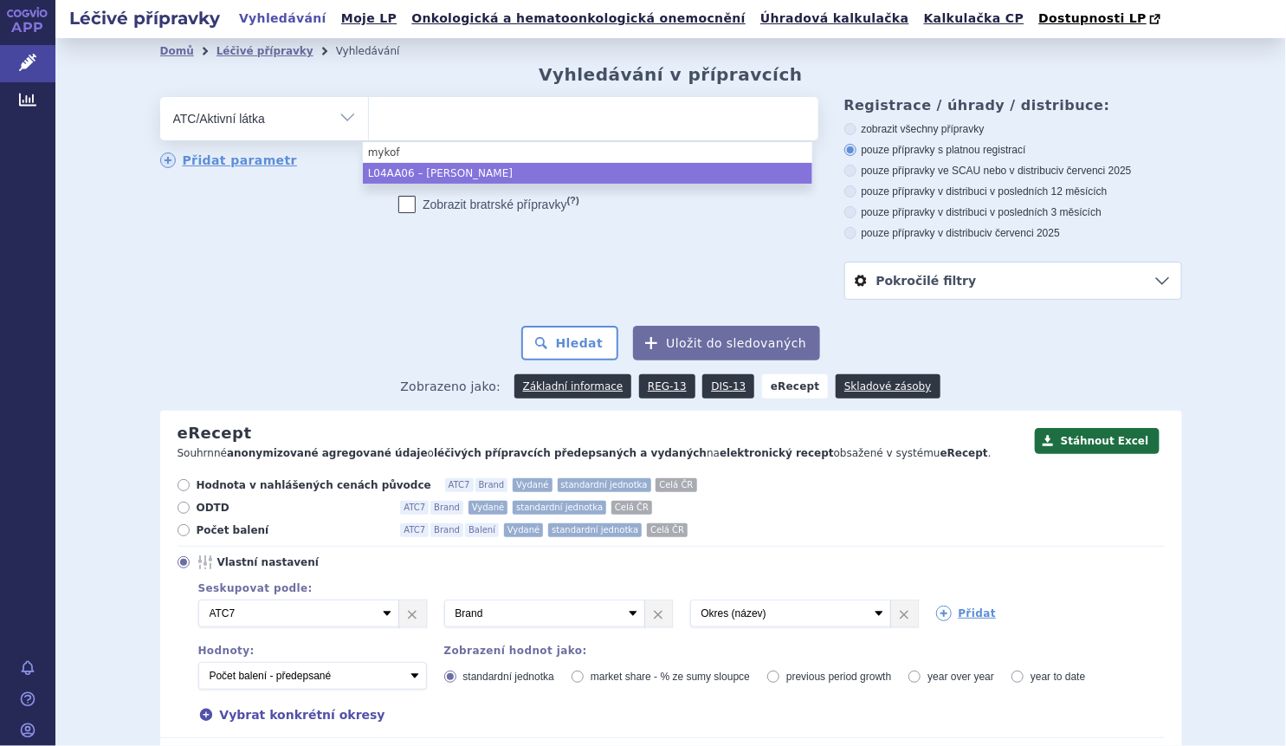
select select "L04AA06"
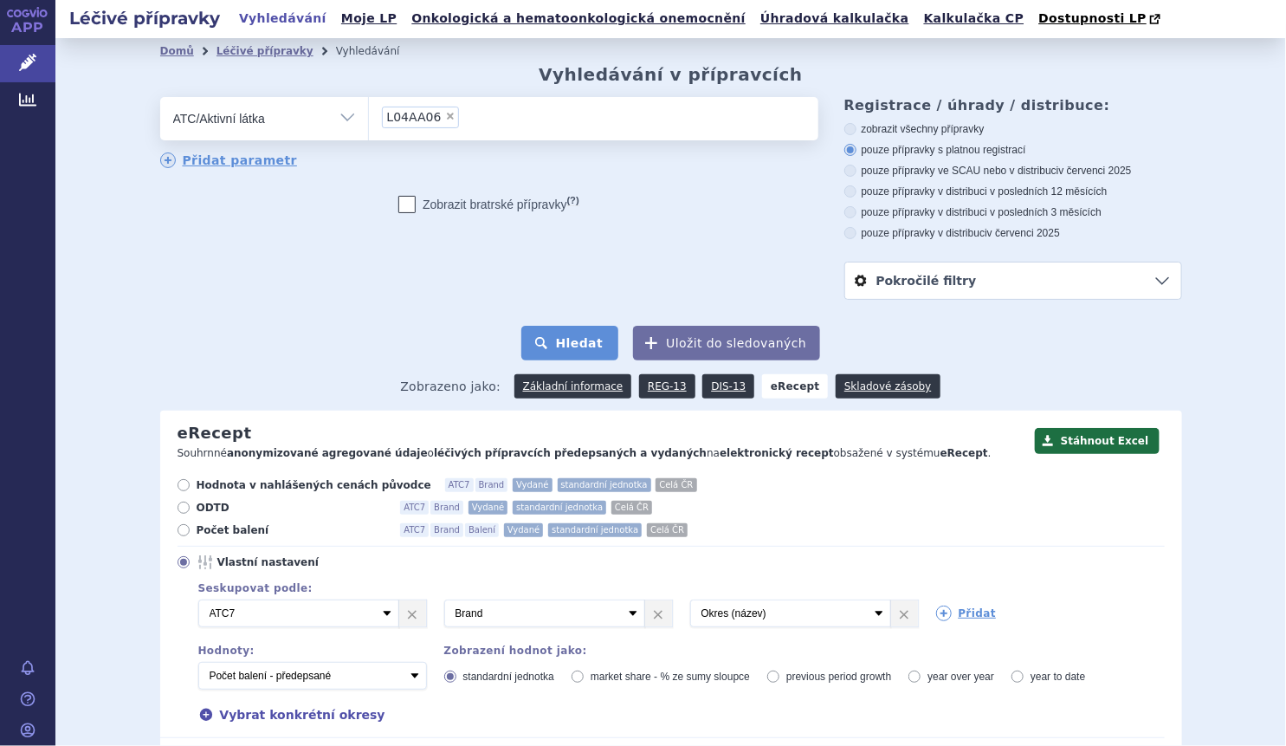
click at [578, 358] on button "Hledat" at bounding box center [570, 343] width 98 height 35
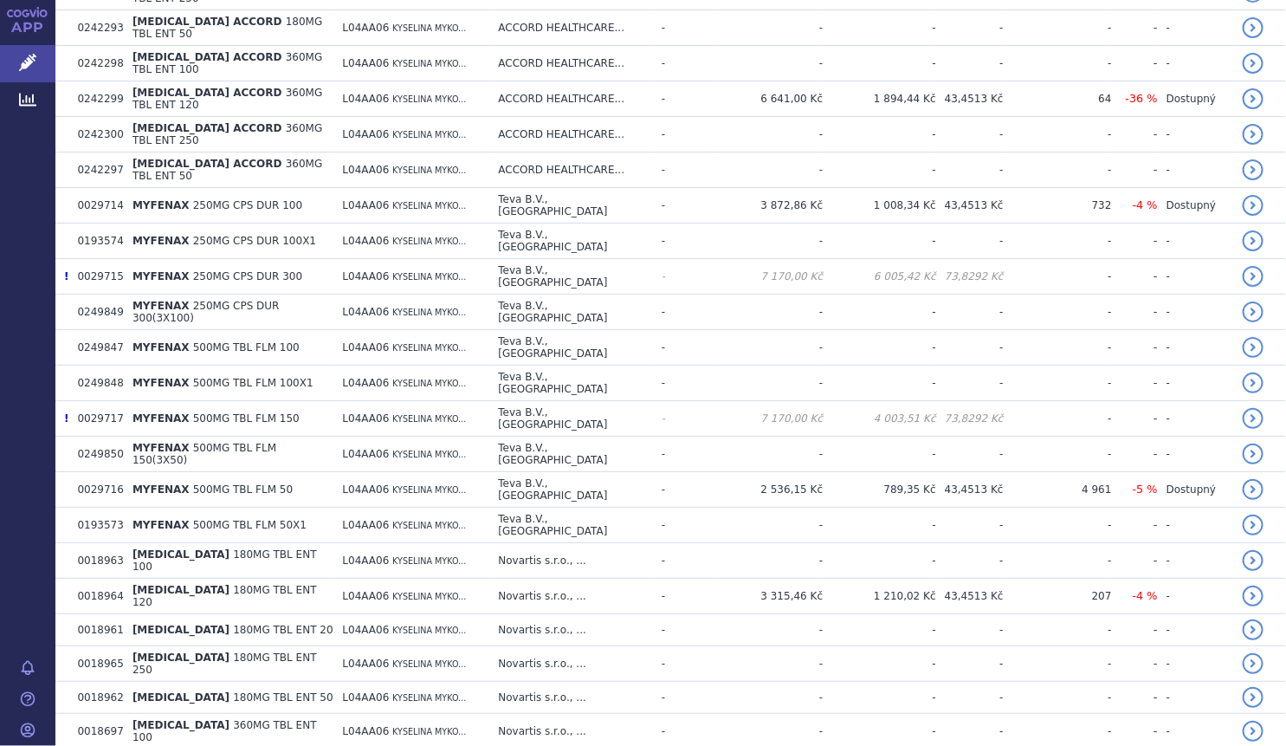
scroll to position [1905, 0]
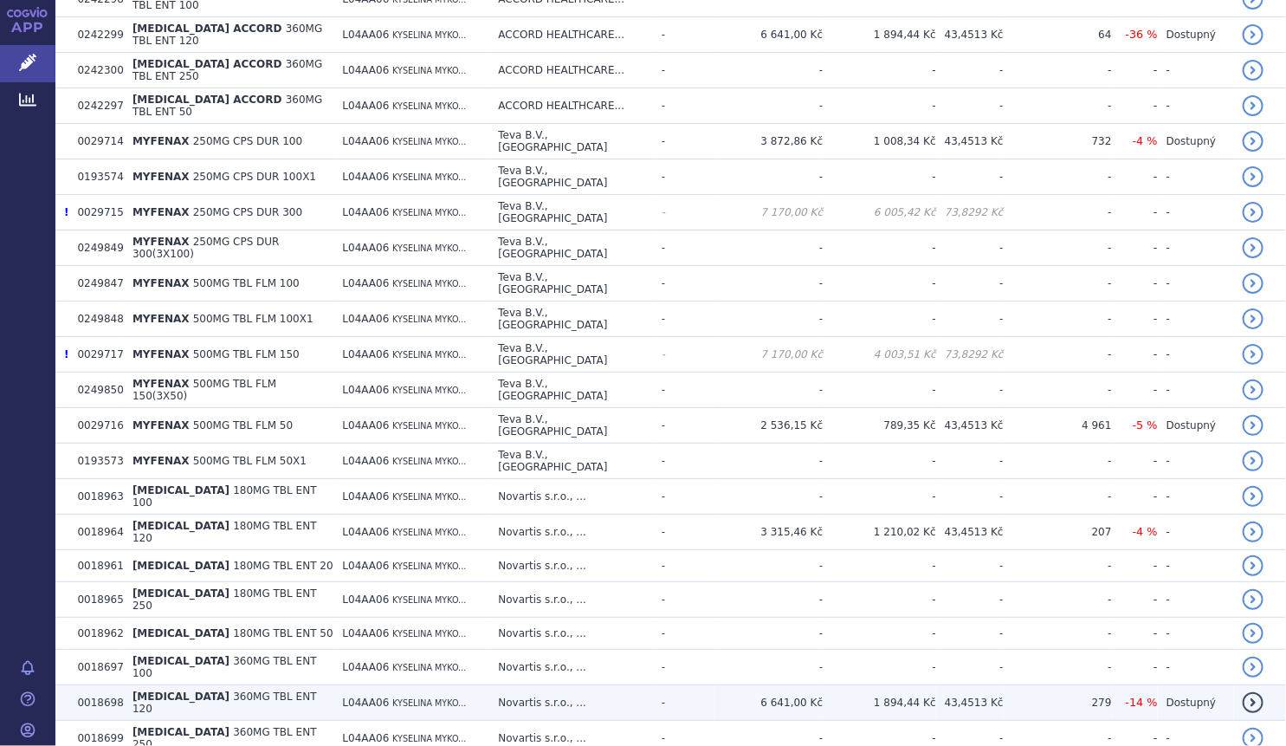
click at [755, 685] on td "6 641,00 Kč" at bounding box center [768, 703] width 108 height 36
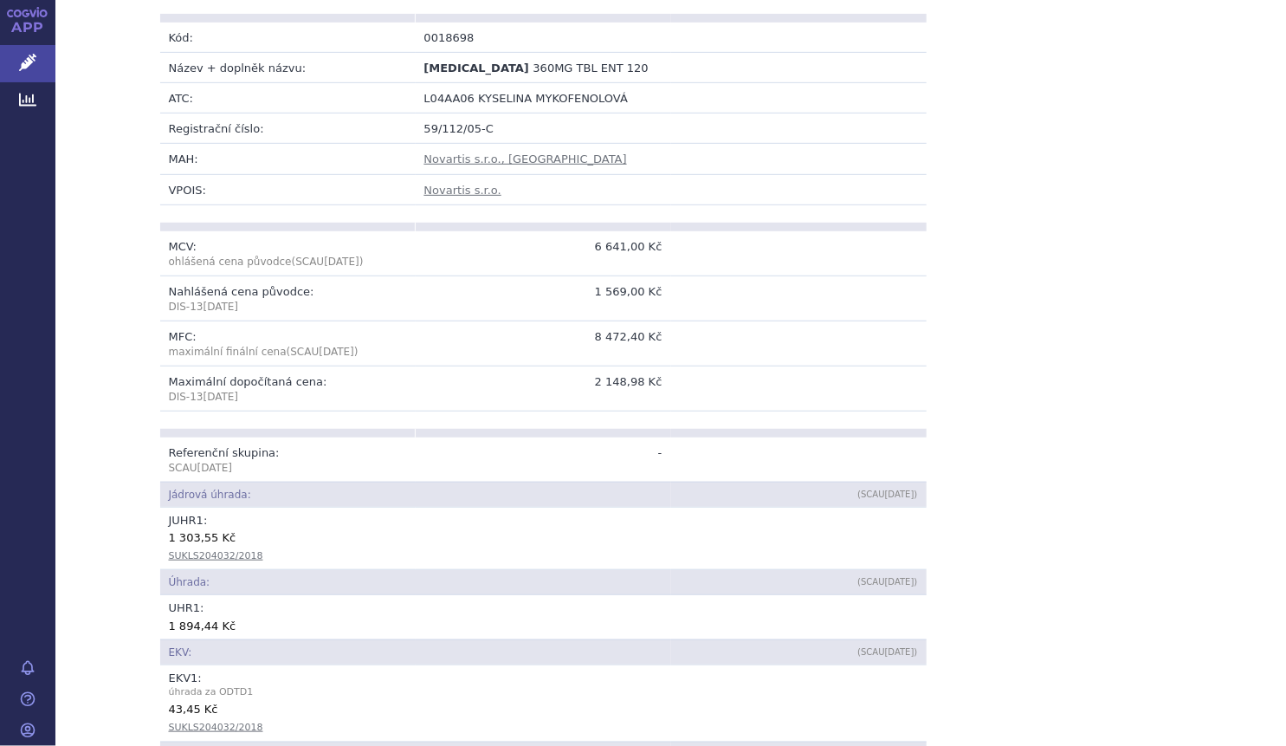
scroll to position [322, 0]
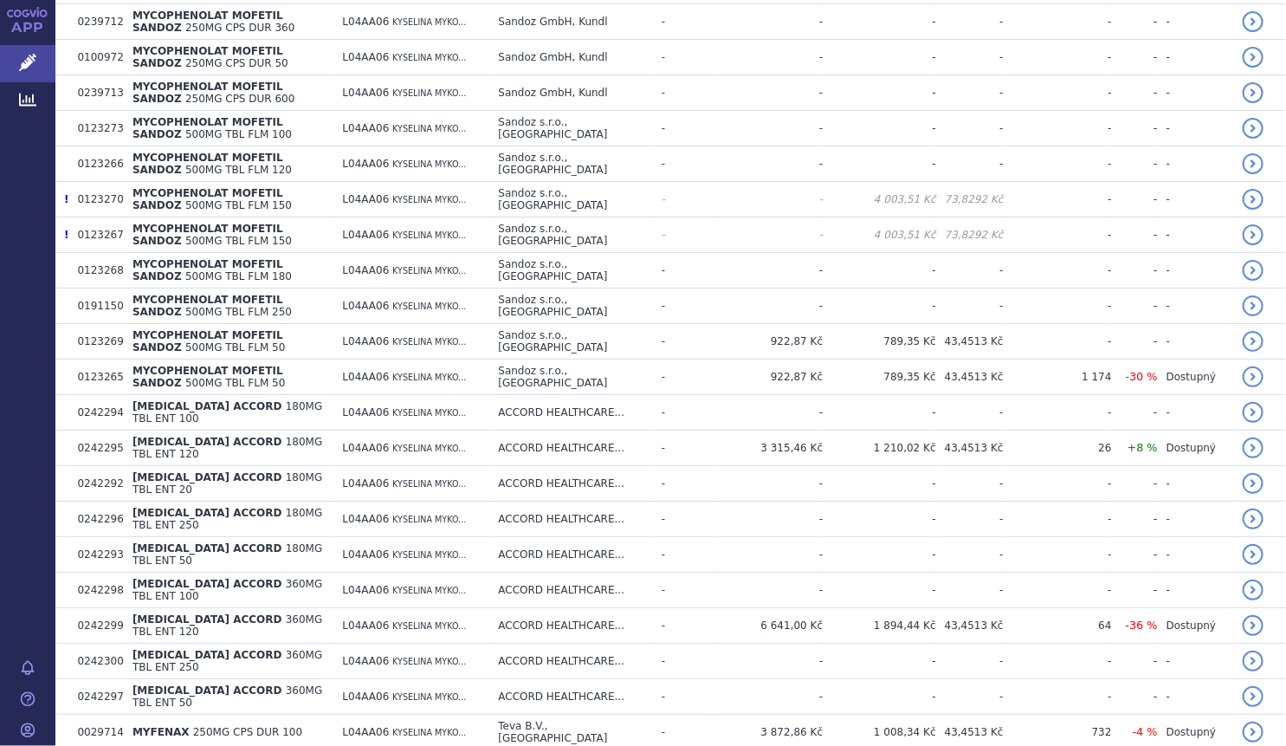
scroll to position [1378, 0]
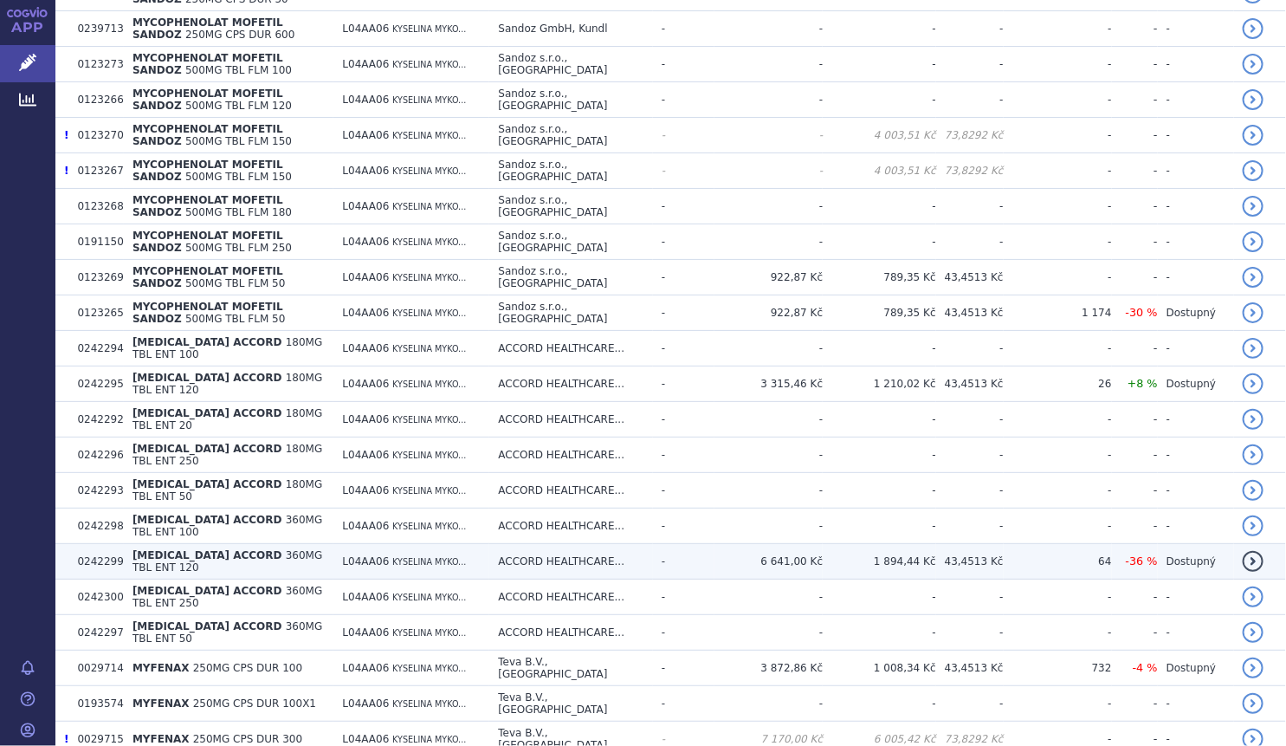
click at [194, 549] on span "[MEDICAL_DATA] ACCORD" at bounding box center [207, 555] width 150 height 12
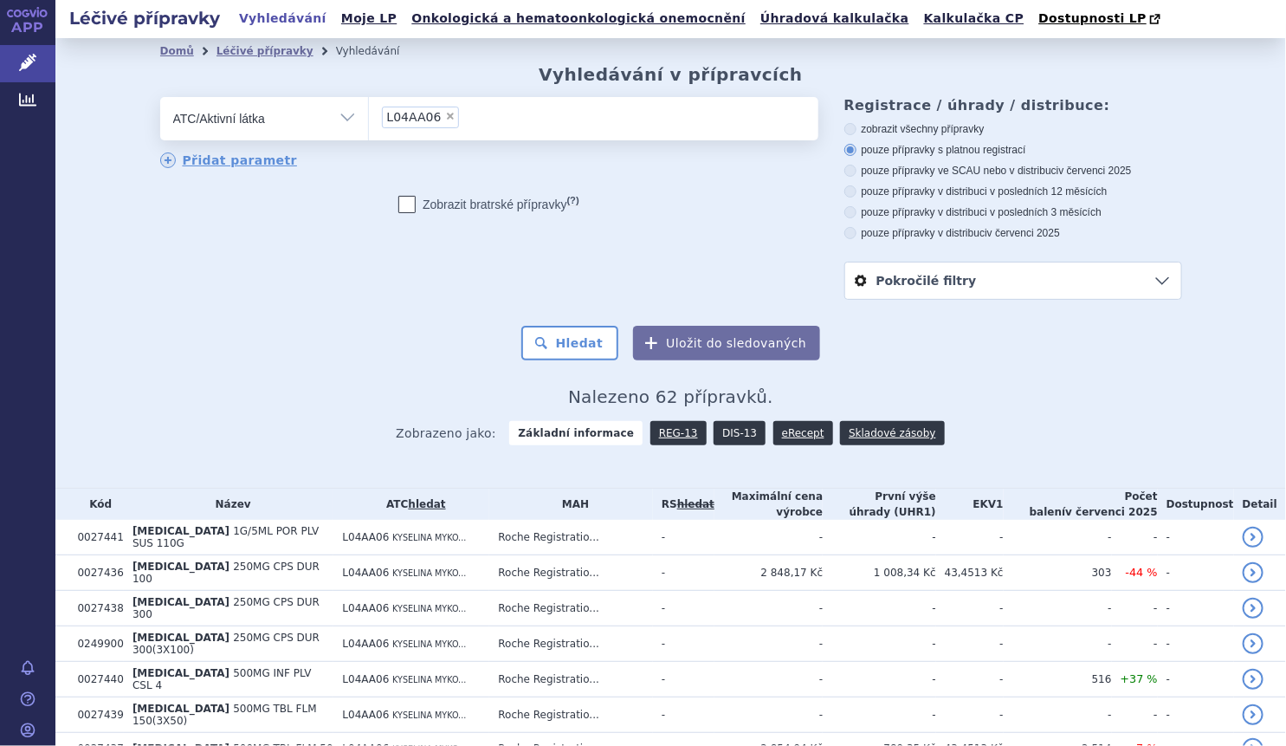
click at [730, 441] on link "DIS-13" at bounding box center [739, 433] width 52 height 24
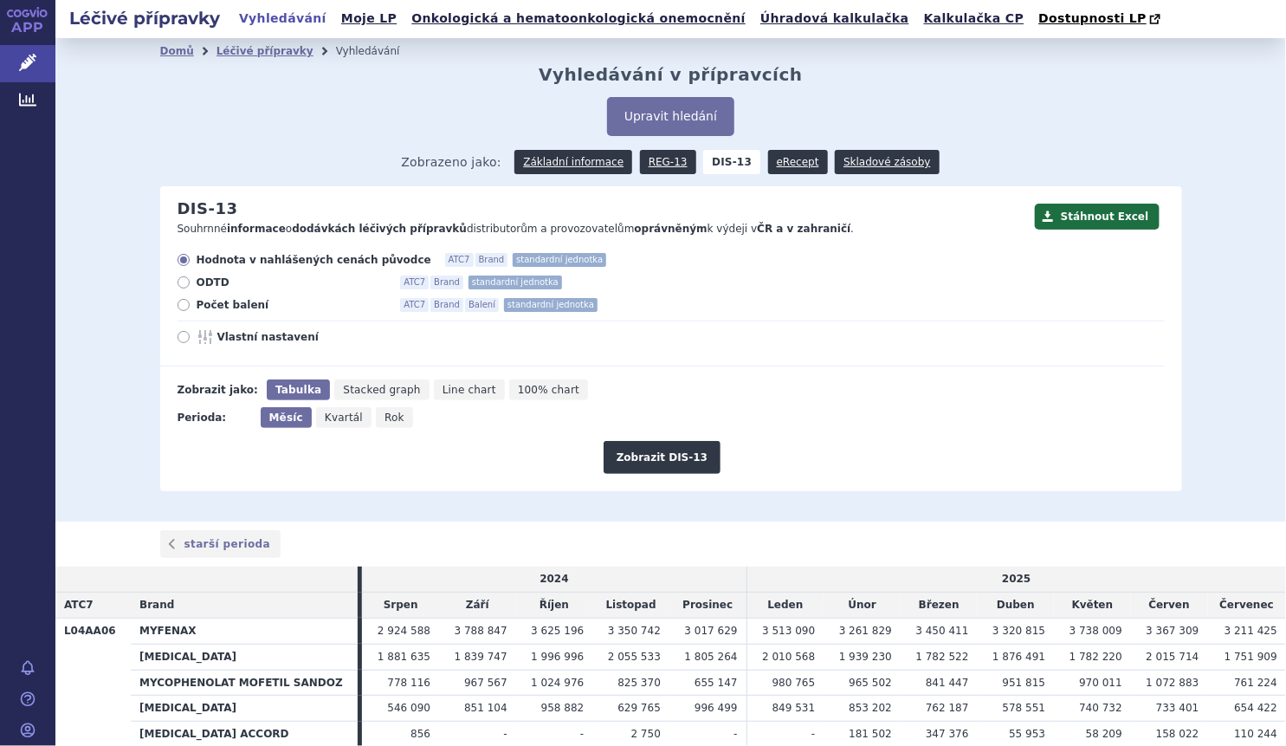
click at [216, 306] on span "Počet balení" at bounding box center [292, 305] width 190 height 14
click at [190, 306] on input "Počet balení ATC7 Brand Balení standardní jednotka" at bounding box center [184, 306] width 11 height 11
radio input "true"
click at [384, 421] on span "Rok" at bounding box center [394, 417] width 20 height 12
click at [384, 418] on input "Rok" at bounding box center [381, 412] width 11 height 11
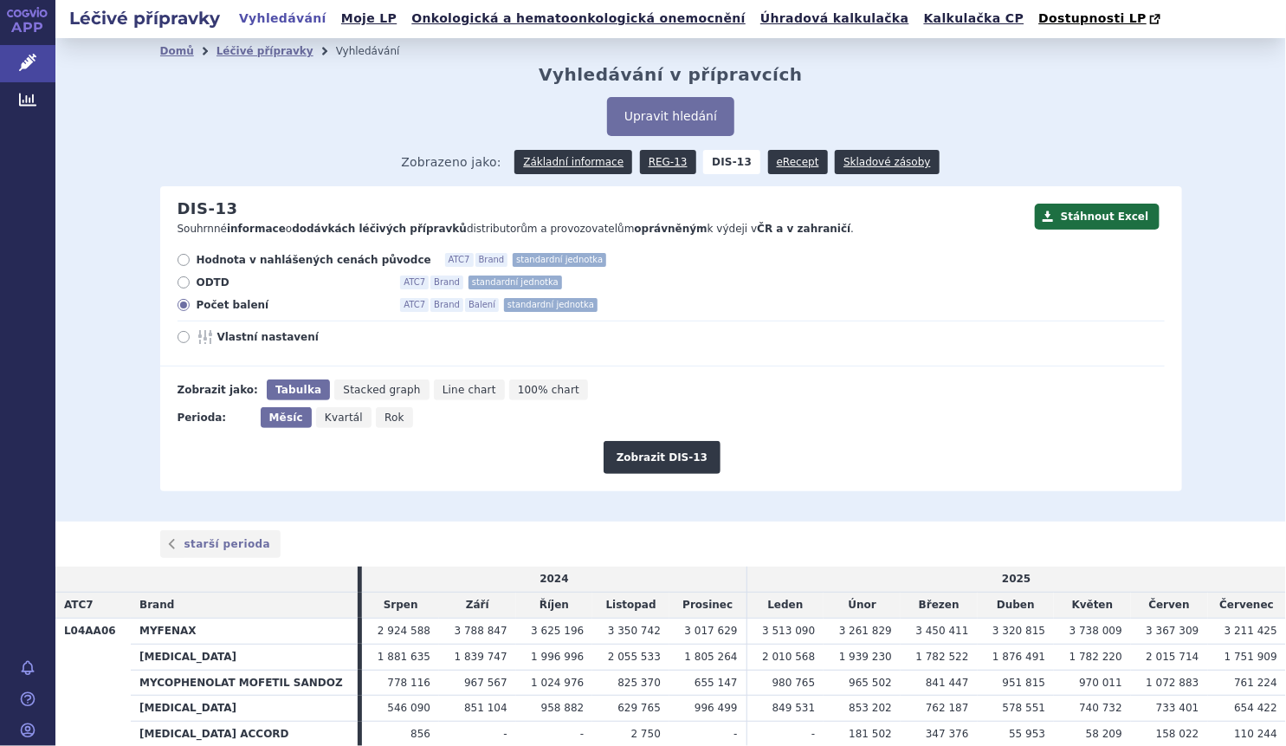
radio input "true"
click at [662, 458] on button "Zobrazit DIS-13" at bounding box center [662, 457] width 117 height 33
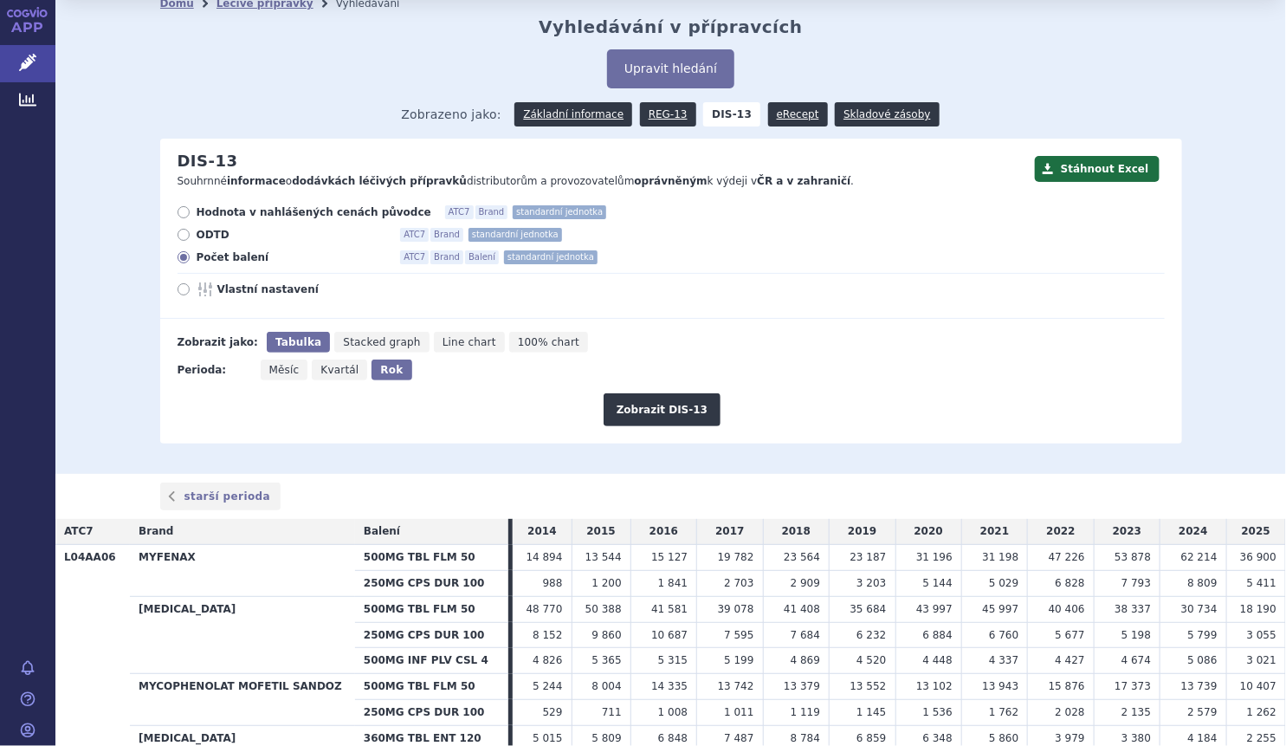
scroll to position [46, 0]
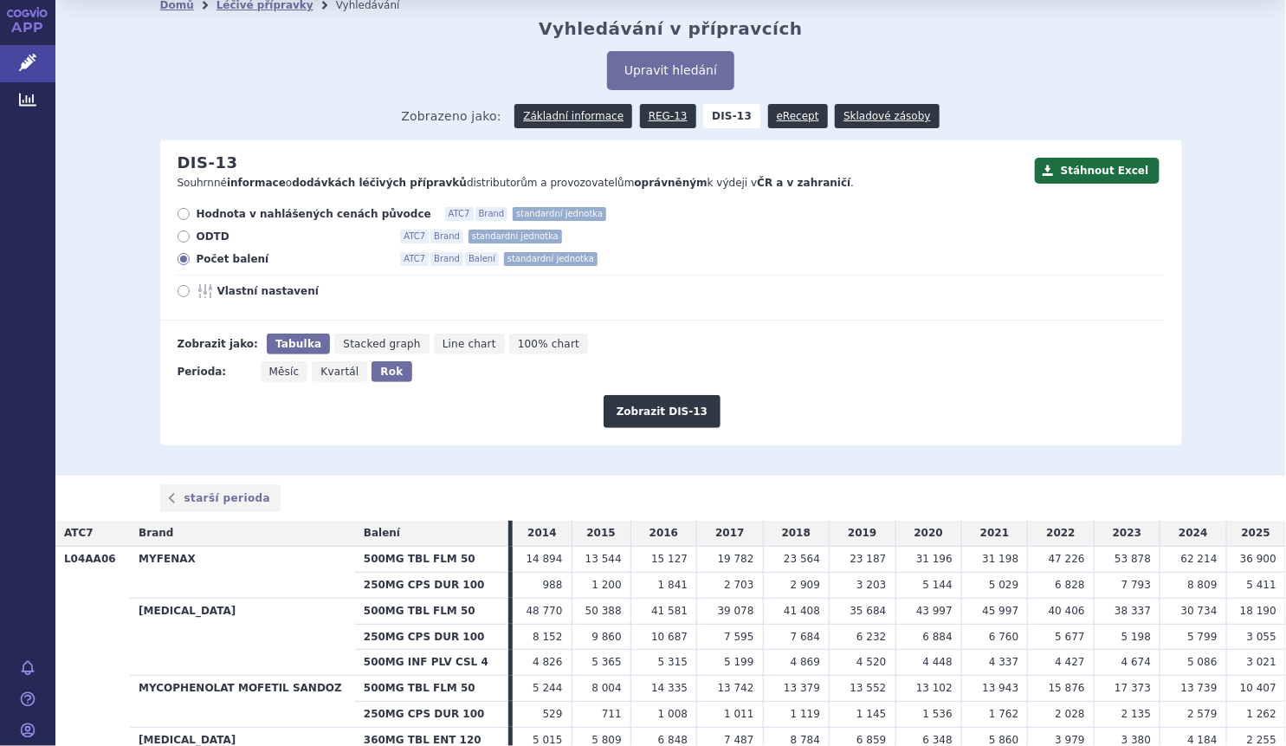
click at [770, 131] on div "Zobrazeno jako: Základní informace REG-13 DIS-13 eRecept Skladové zásoby" at bounding box center [671, 115] width 1022 height 50
click at [771, 110] on link "eRecept" at bounding box center [798, 116] width 60 height 24
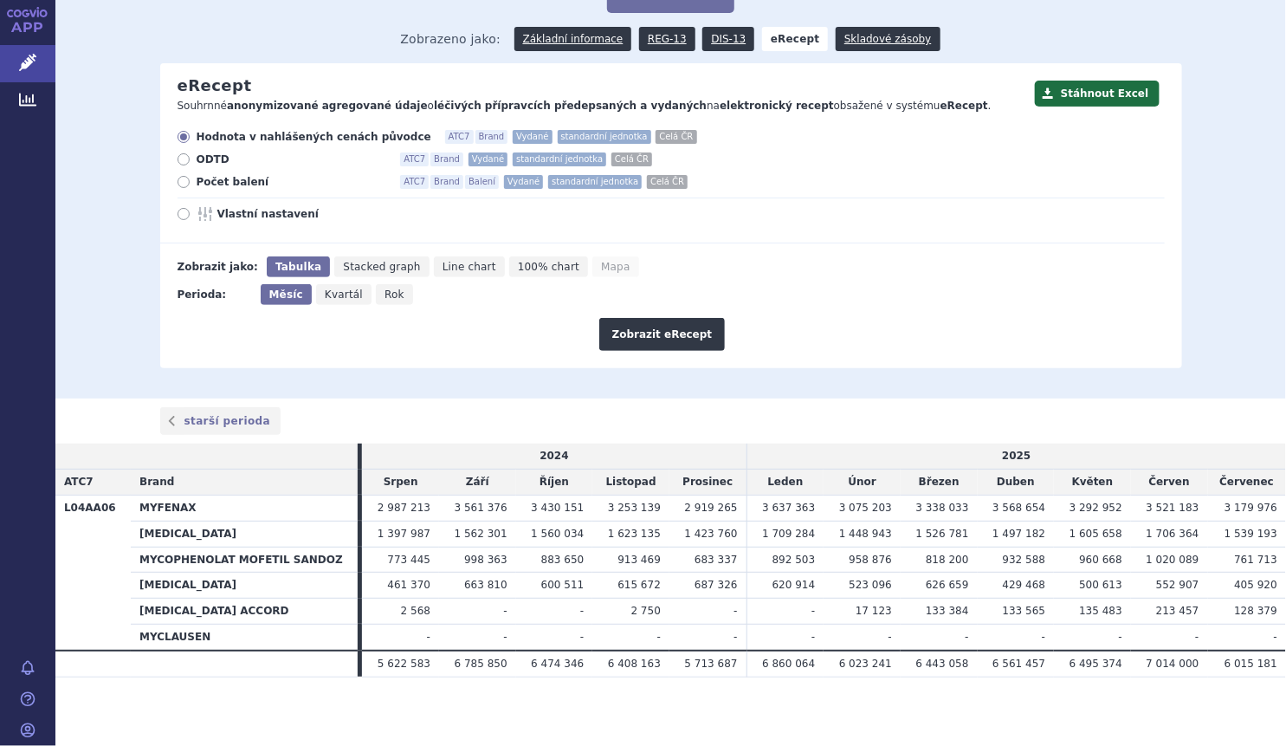
scroll to position [124, 0]
click at [242, 184] on span "Počet balení" at bounding box center [292, 181] width 190 height 14
click at [190, 184] on input "Počet balení ATC7 Brand Balení Vydané standardní jednotka Celá ČR" at bounding box center [184, 183] width 11 height 11
radio input "true"
click at [235, 218] on span "Vlastní nastavení" at bounding box center [312, 213] width 190 height 14
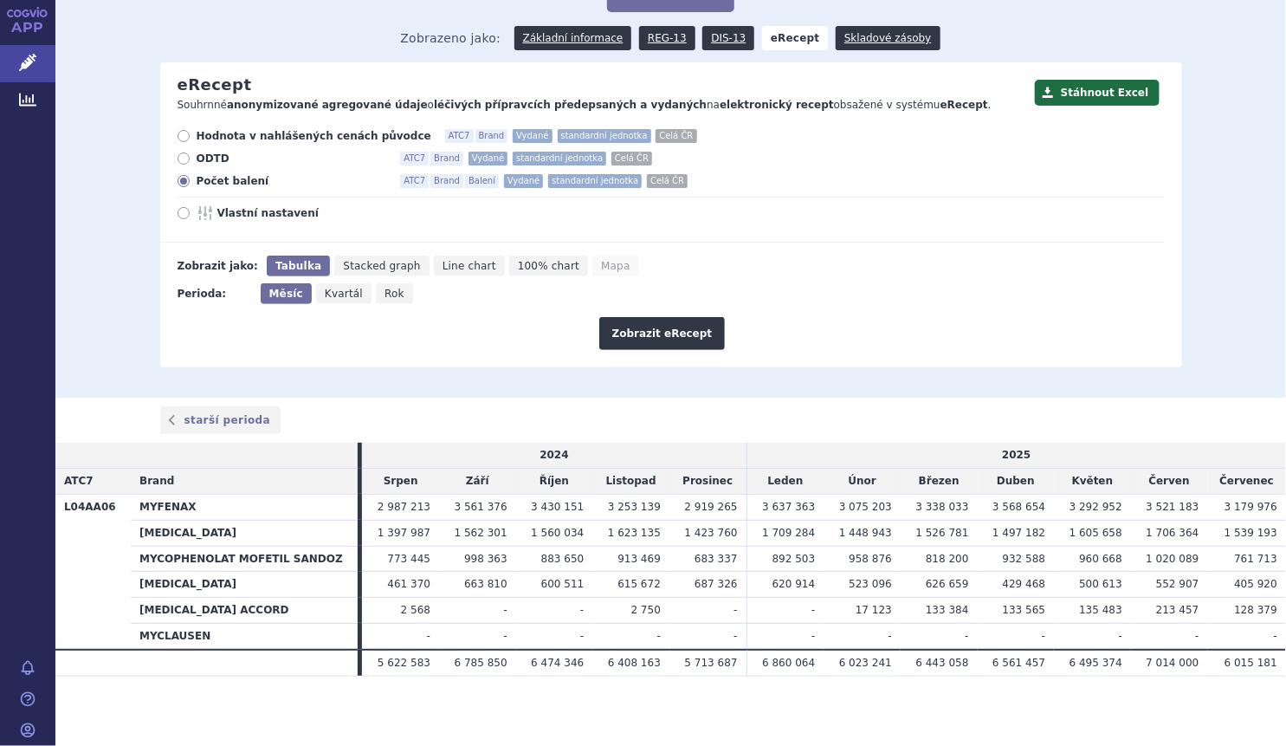
click at [190, 218] on input "Vlastní nastavení" at bounding box center [184, 215] width 11 height 11
radio input "true"
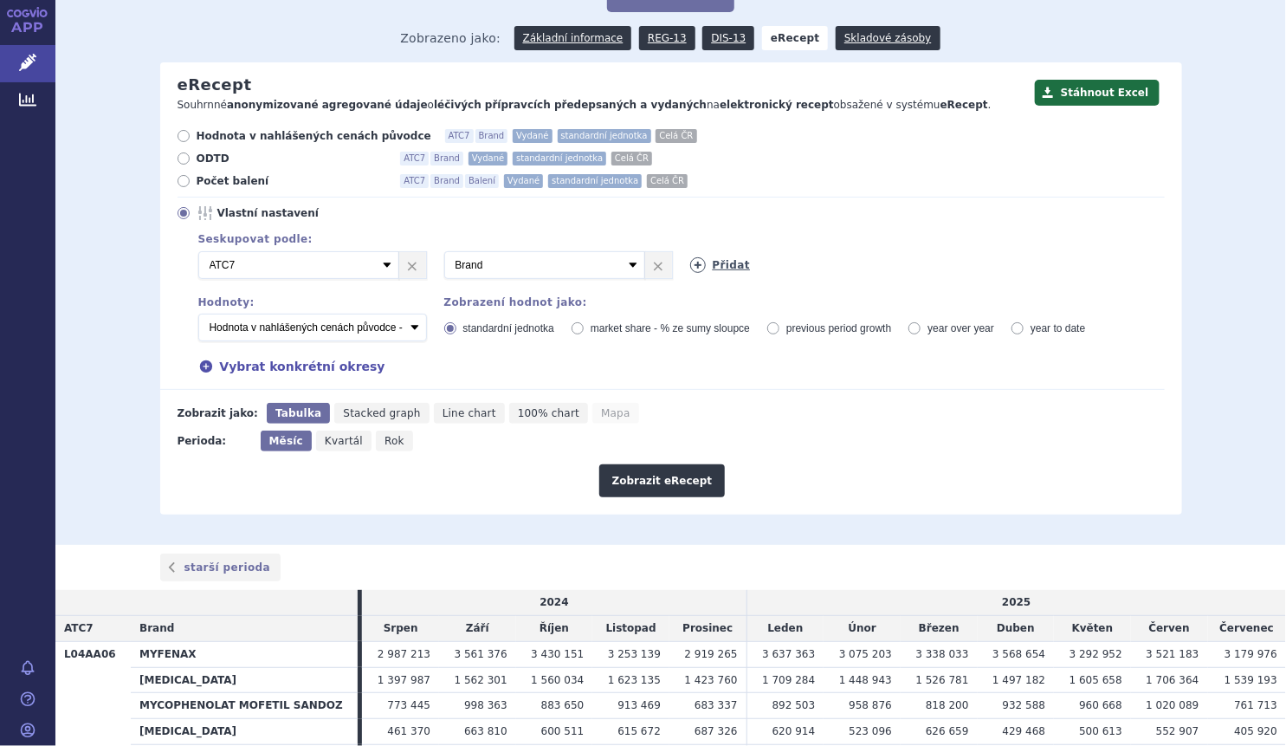
click at [726, 264] on link "Přidat" at bounding box center [720, 265] width 61 height 16
click at [877, 268] on select "Vyberte groupování ATC3 ATC5 ATC7 Brand Balení Síla Forma SÚKL kód MAH VPOIS Re…" at bounding box center [790, 265] width 201 height 28
select select "districtName"
click at [690, 252] on select "Vyberte groupování ATC3 ATC5 ATC7 Brand Balení Síla Forma SÚKL kód MAH VPOIS Re…" at bounding box center [790, 265] width 201 height 28
click at [409, 325] on select "Počet balení - vydané Hodnota v nahlášených cenách původce - vydané Hodnota v m…" at bounding box center [312, 327] width 229 height 28
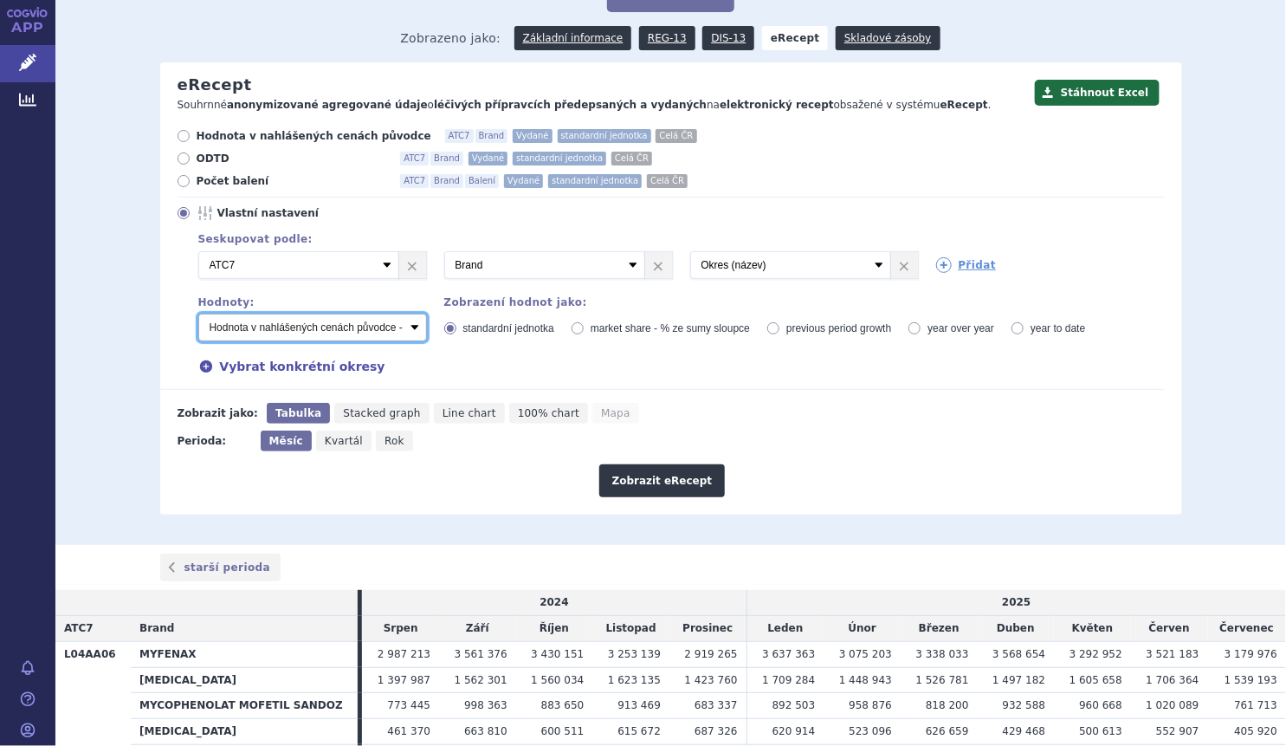
select select "vydanePackages"
click at [198, 314] on select "Počet balení - vydané Hodnota v nahlášených cenách původce - vydané Hodnota v m…" at bounding box center [312, 327] width 229 height 28
click at [668, 480] on button "Zobrazit eRecept" at bounding box center [662, 480] width 126 height 33
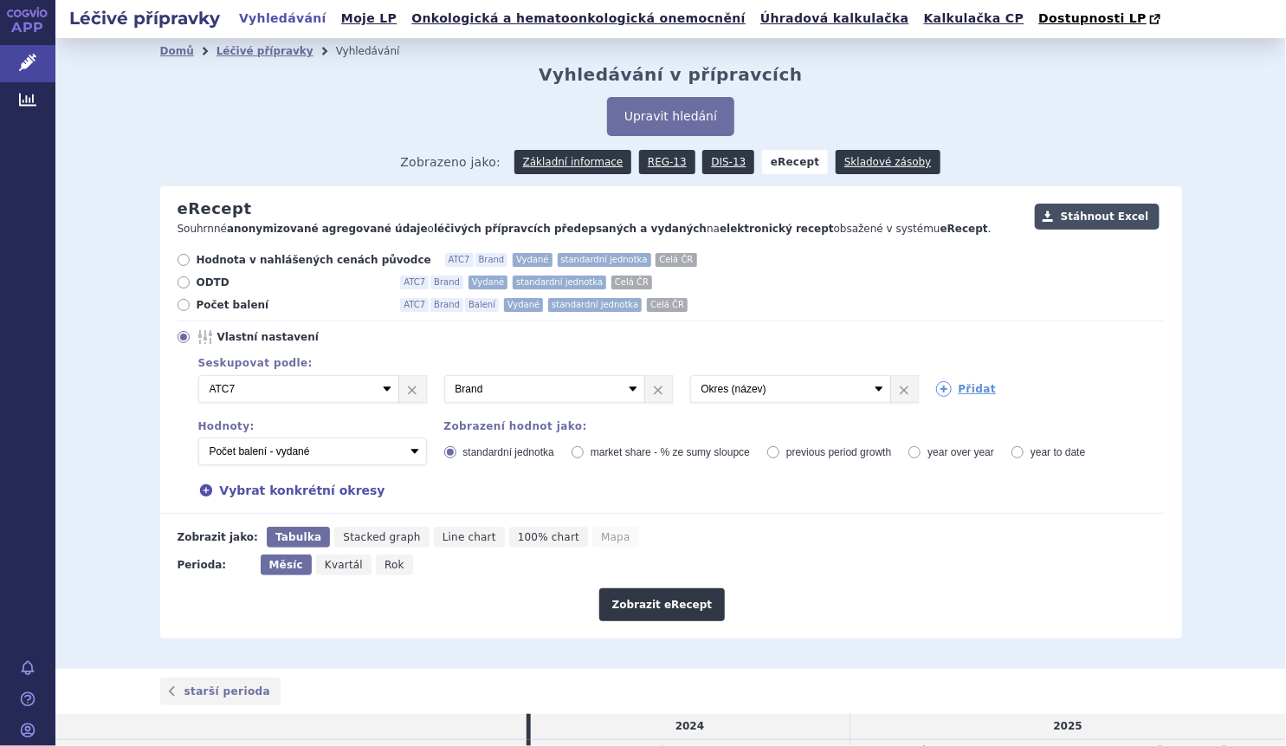
click at [1090, 210] on button "Stáhnout Excel" at bounding box center [1097, 216] width 125 height 26
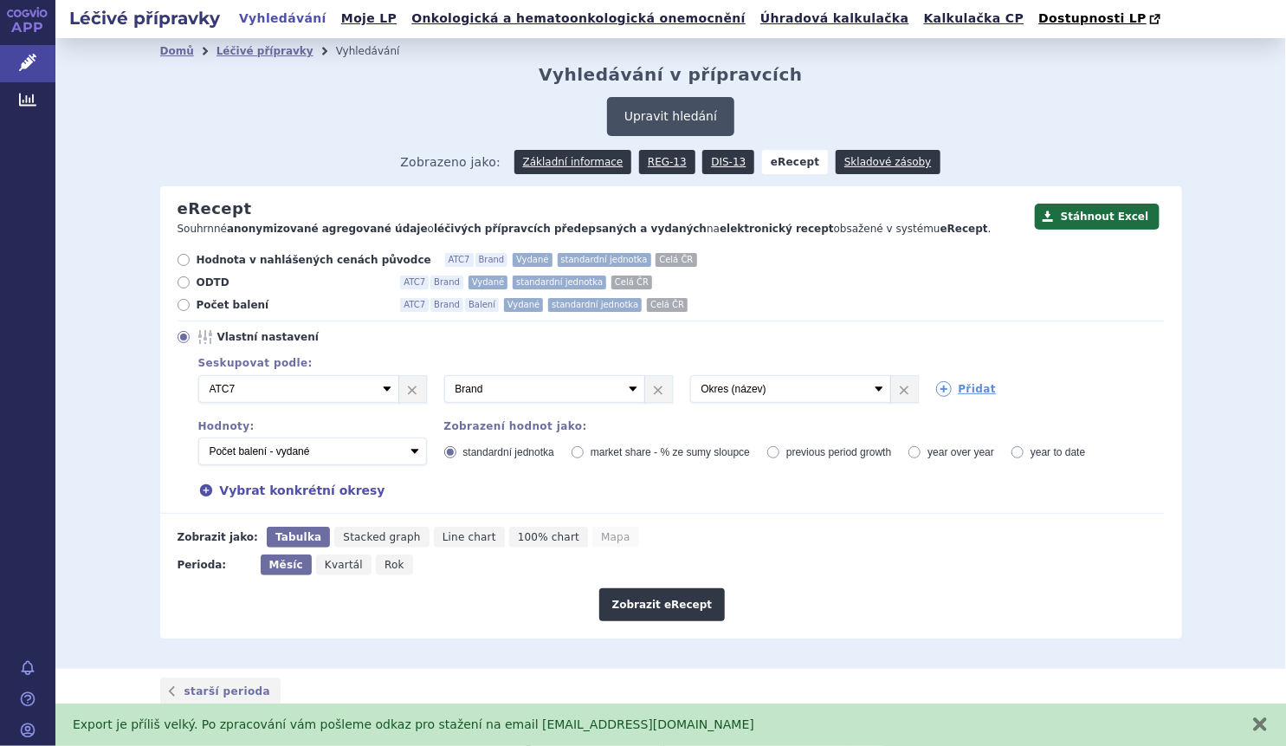
click at [649, 128] on button "Upravit hledání" at bounding box center [670, 116] width 127 height 39
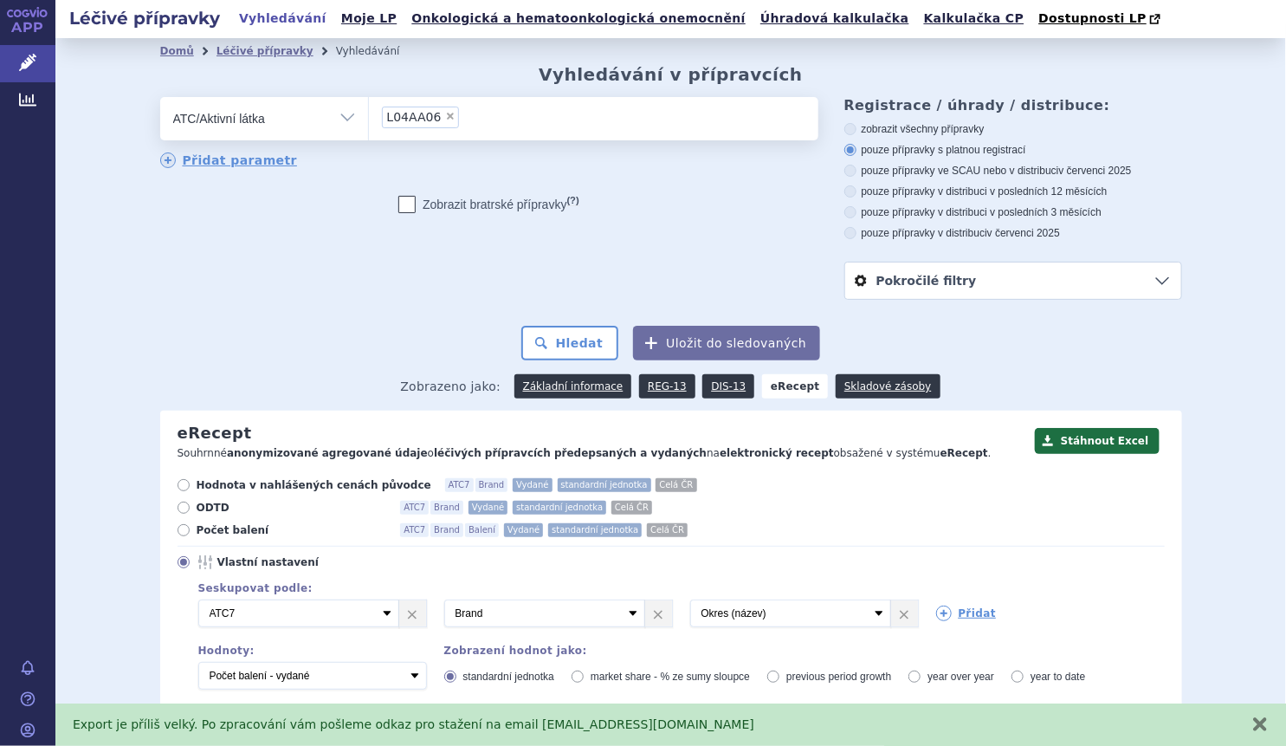
click at [445, 121] on span "×" at bounding box center [450, 116] width 10 height 10
click at [369, 121] on select "L04AA06" at bounding box center [368, 117] width 1 height 43
select select
click at [563, 386] on link "Základní informace" at bounding box center [573, 386] width 118 height 24
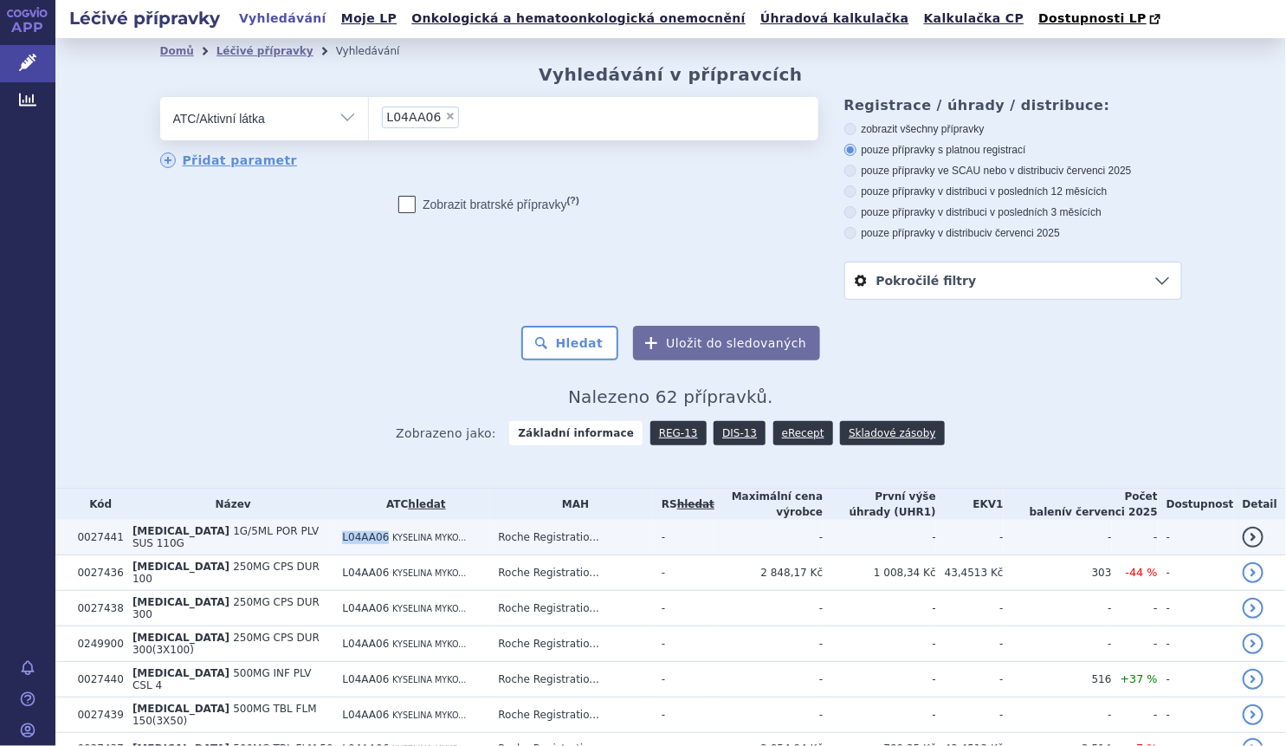
drag, startPoint x: 380, startPoint y: 532, endPoint x: 424, endPoint y: 539, distance: 44.7
click at [424, 539] on td "L04AA06 KYSELINA MYKO..." at bounding box center [411, 538] width 156 height 36
copy span "L04AA06"
